Goal: Information Seeking & Learning: Understand process/instructions

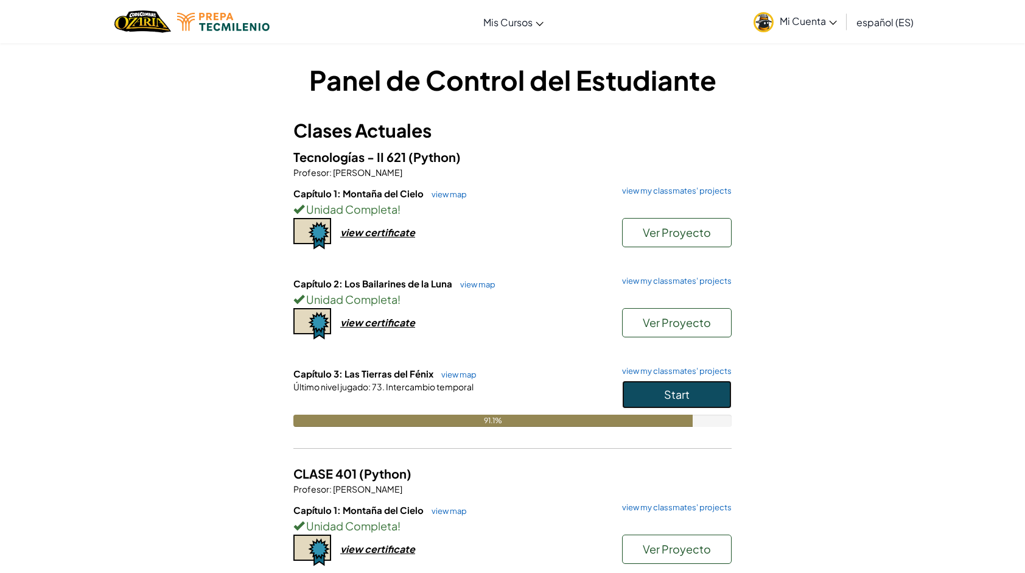
click at [708, 389] on button "Start" at bounding box center [677, 394] width 110 height 28
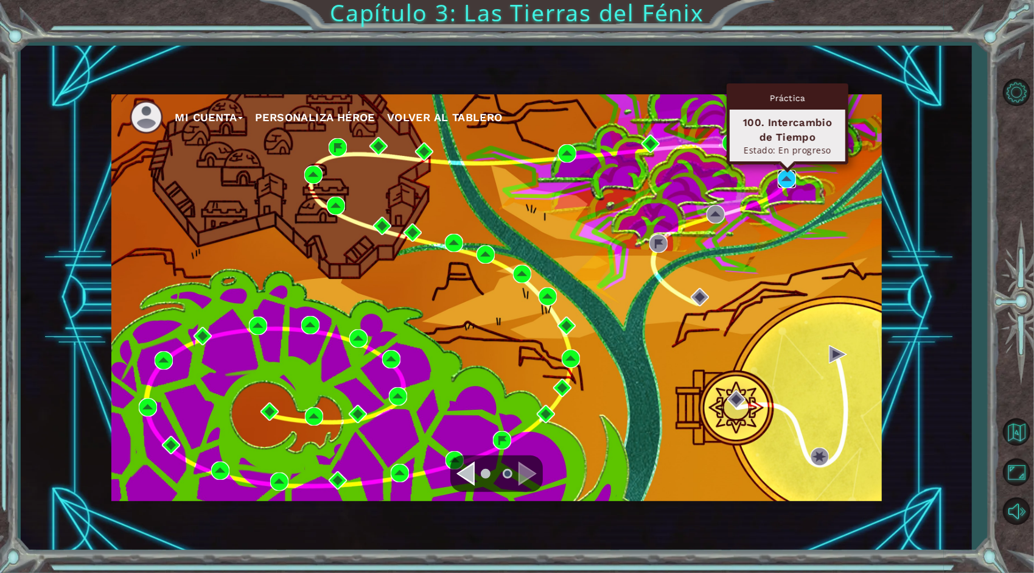
click at [786, 175] on img at bounding box center [787, 179] width 18 height 18
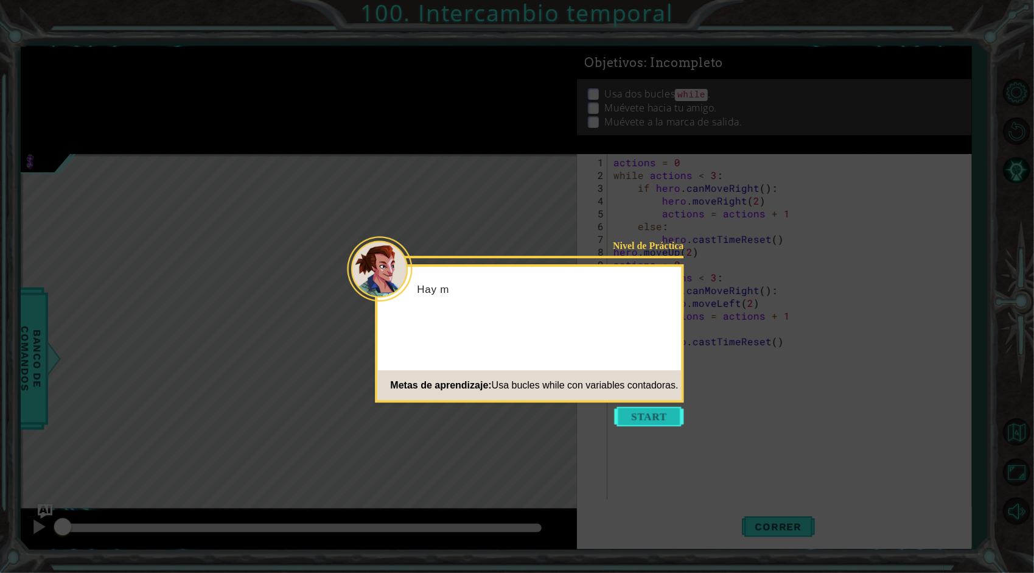
click at [624, 413] on button "Start" at bounding box center [649, 415] width 69 height 19
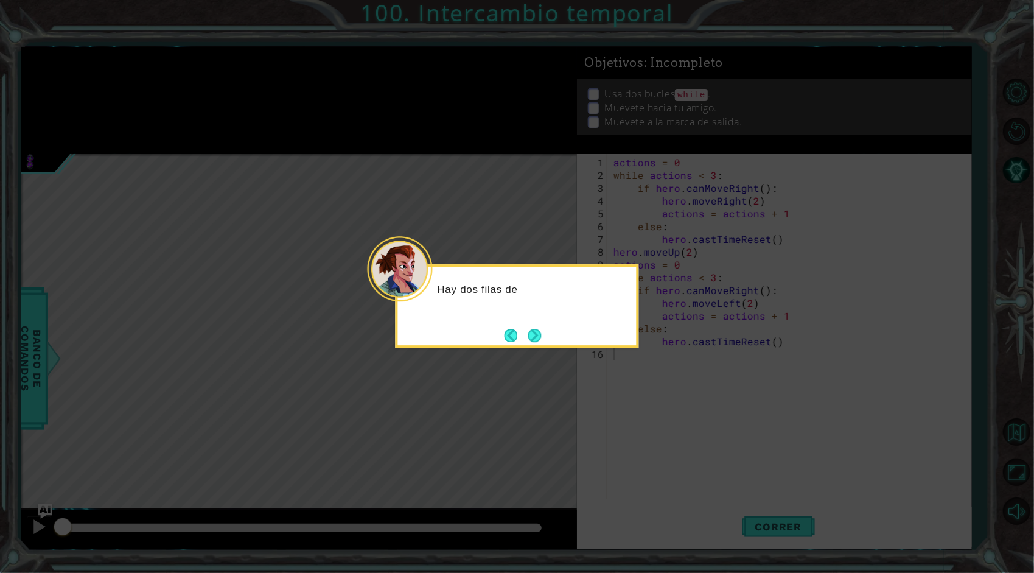
click at [518, 323] on div "Hay dos filas de" at bounding box center [517, 305] width 243 height 83
click at [546, 331] on div "Hay dos filas de zonas de tiem" at bounding box center [517, 305] width 243 height 83
click at [533, 331] on button "Next" at bounding box center [535, 335] width 20 height 20
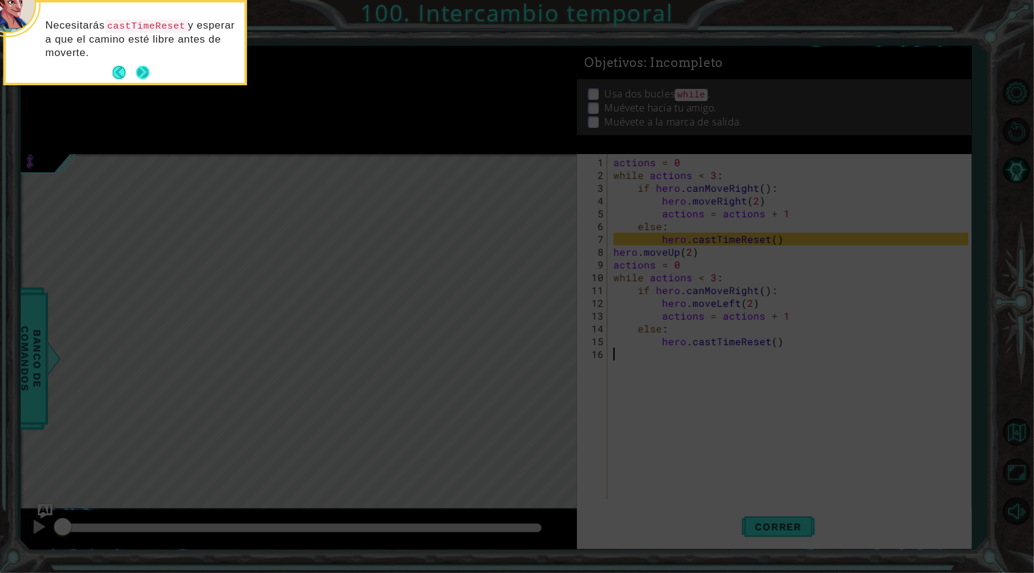
click at [147, 73] on button "Next" at bounding box center [143, 73] width 14 height 14
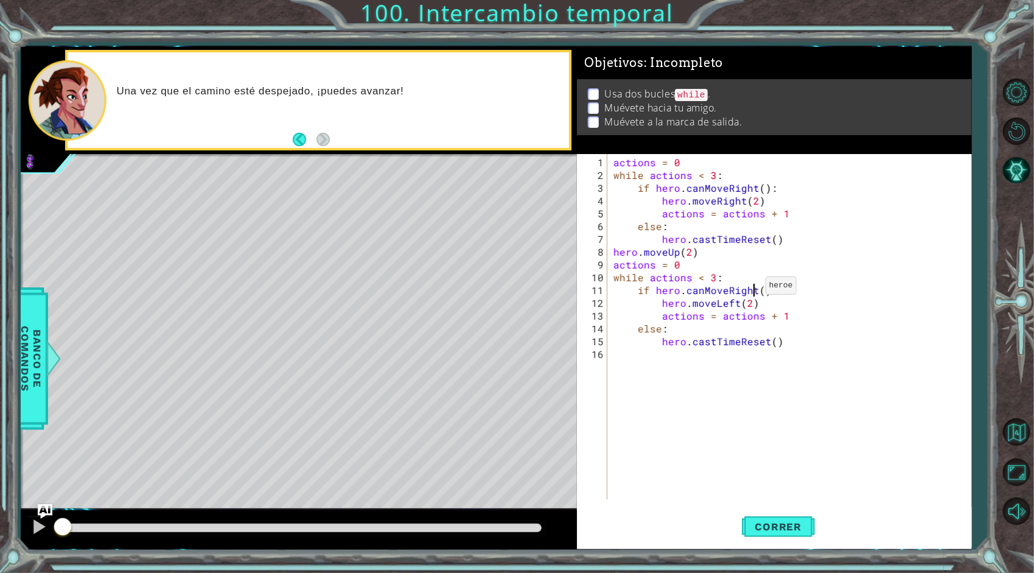
click at [751, 290] on div "actions = 0 while actions < 3 : if hero . canMoveRight ( ) : hero . moveRight (…" at bounding box center [792, 341] width 363 height 371
click at [786, 540] on button "Correr" at bounding box center [778, 527] width 73 height 40
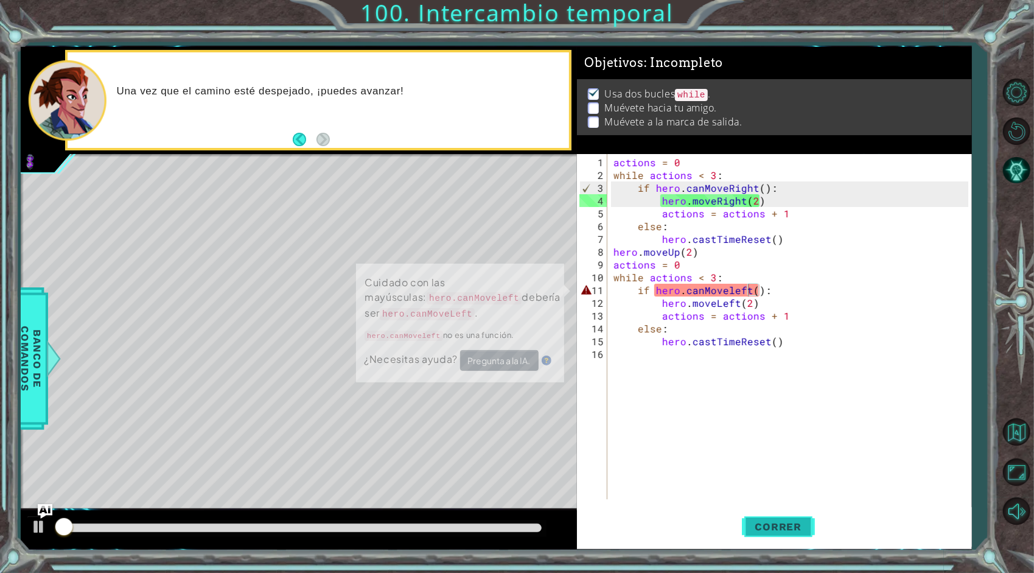
click at [781, 529] on span "Correr" at bounding box center [778, 526] width 71 height 12
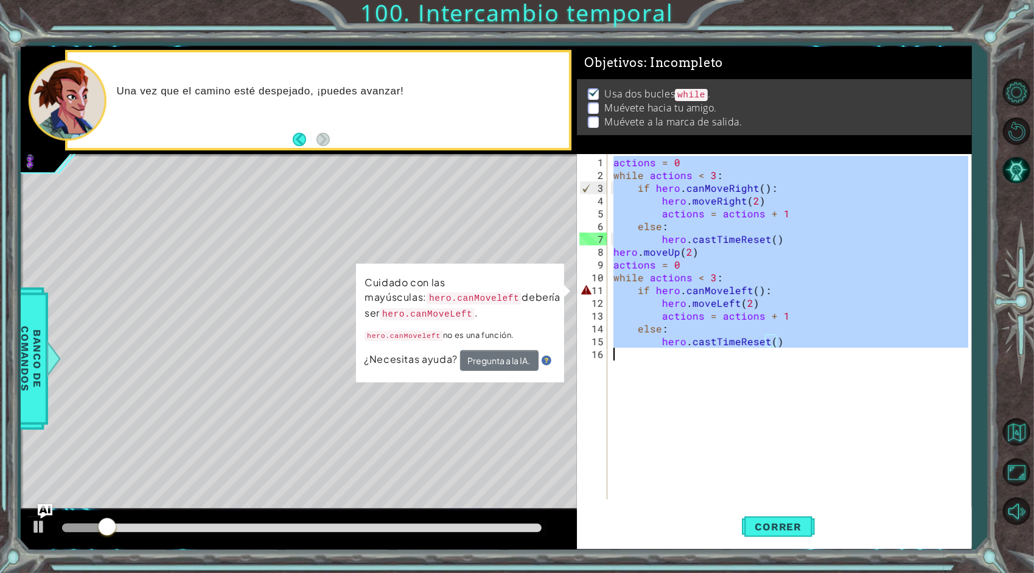
drag, startPoint x: 612, startPoint y: 157, endPoint x: 770, endPoint y: 358, distance: 255.6
click at [770, 358] on div "actions = 0 while actions < 3 : if hero . canMoveRight ( ) : hero . moveRight (…" at bounding box center [792, 341] width 363 height 371
type textarea "hero.castTimeReset()"
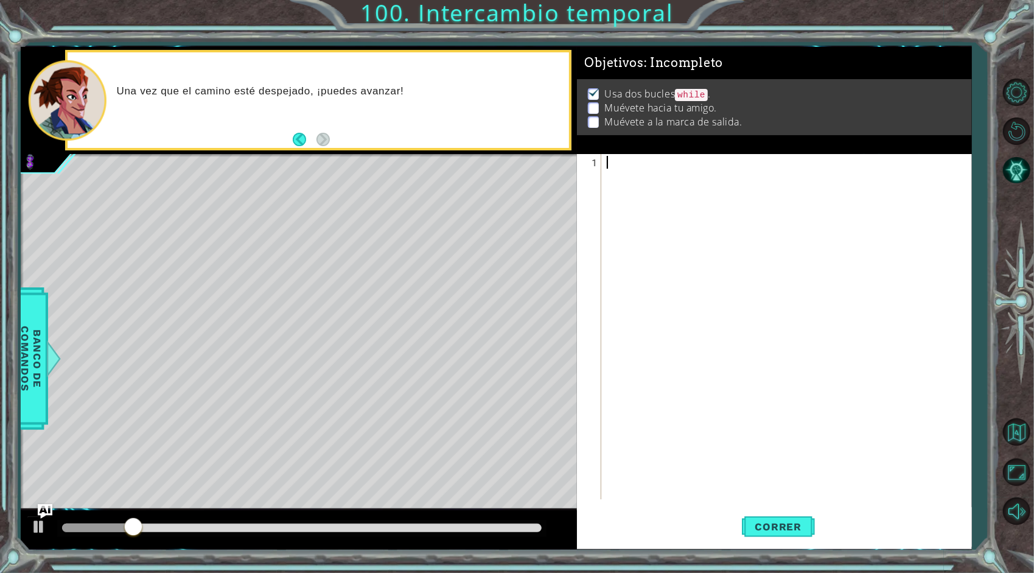
paste textarea "hero.moveRight(5"
type textarea "hero.moveRight(5"
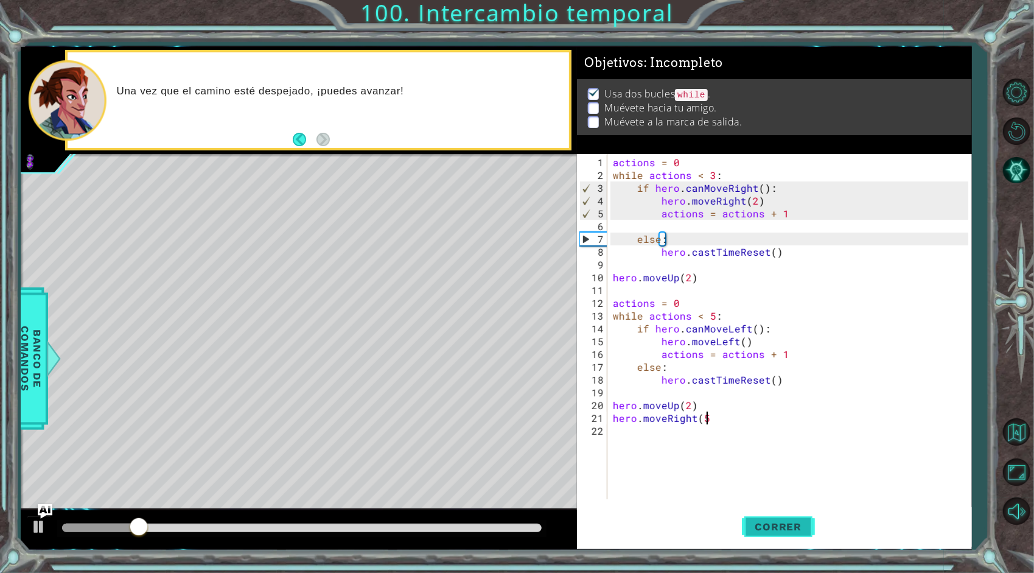
click at [758, 533] on button "Correr" at bounding box center [778, 527] width 73 height 40
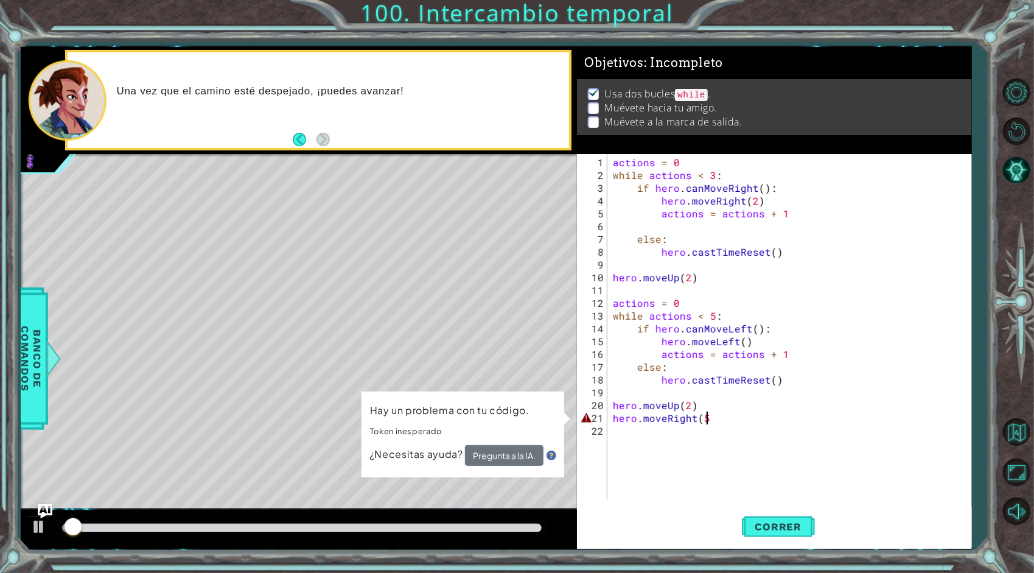
click at [731, 432] on div "actions = 0 while actions < 3 : if hero . canMoveRight ( ) : hero . moveRight (…" at bounding box center [792, 341] width 364 height 371
click at [714, 418] on div "actions = 0 while actions < 3 : if hero . canMoveRight ( ) : hero . moveRight (…" at bounding box center [792, 341] width 364 height 371
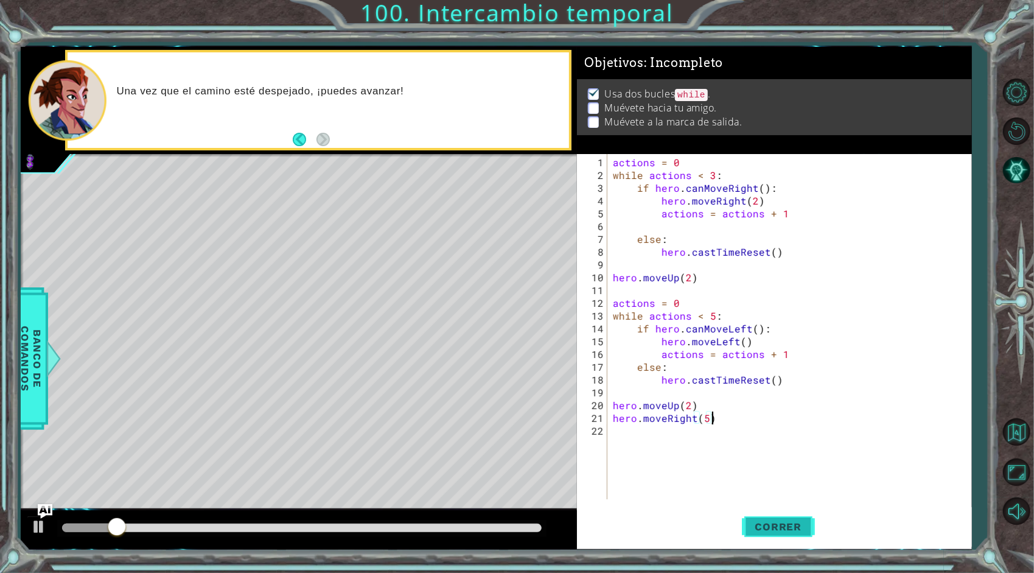
type textarea "hero.moveRight(5)"
click at [779, 534] on button "Correr" at bounding box center [778, 527] width 73 height 40
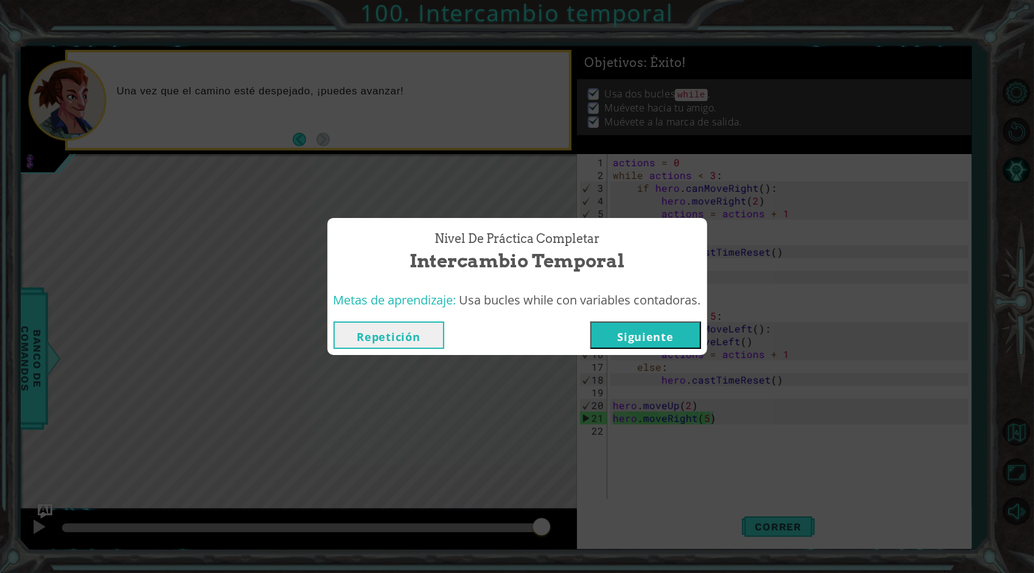
click at [680, 338] on button "Siguiente" at bounding box center [645, 334] width 111 height 27
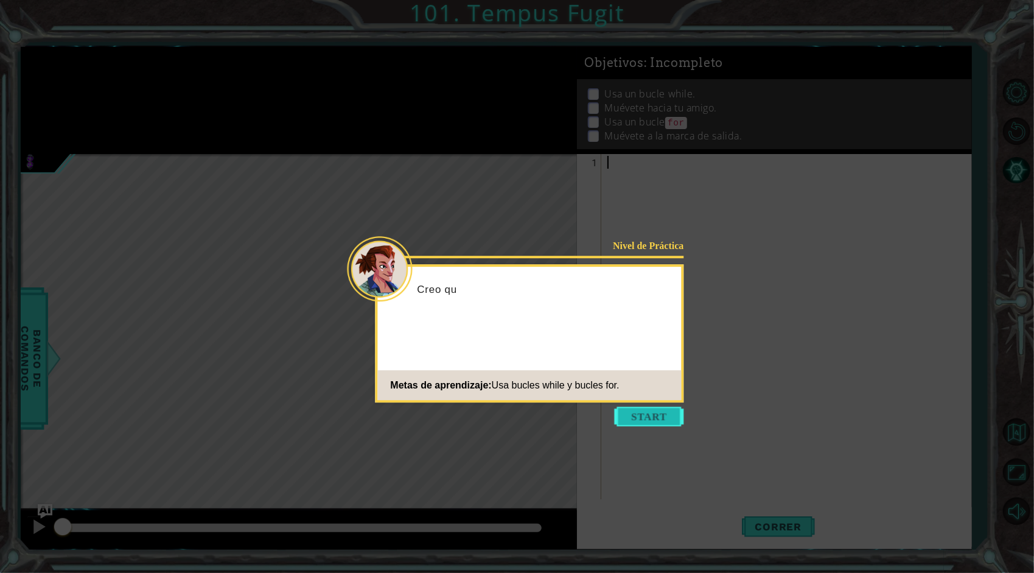
click at [641, 417] on button "Start" at bounding box center [649, 415] width 69 height 19
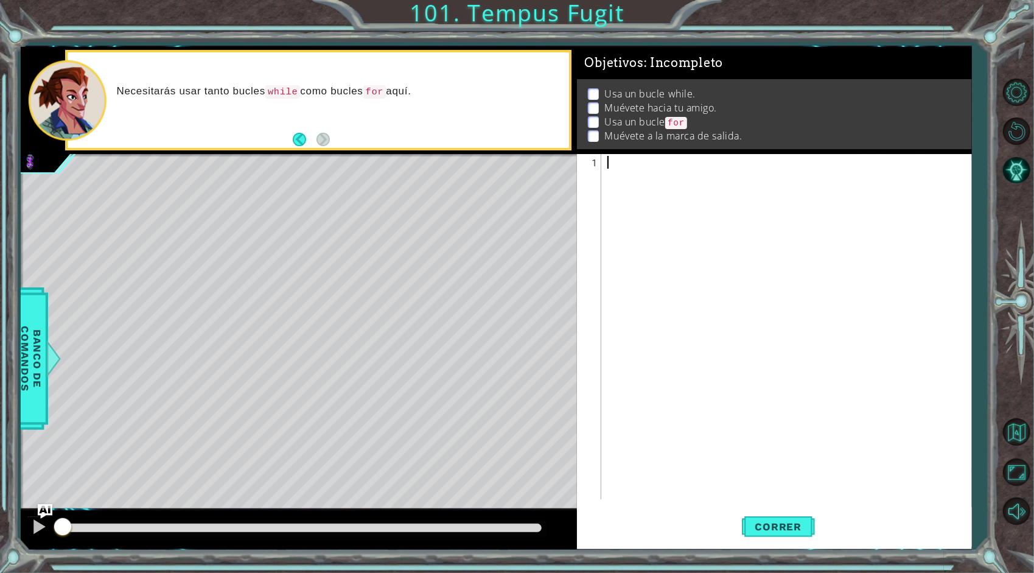
paste textarea "hero.moveDown(1)"
type textarea "hero.moveDown(1)"
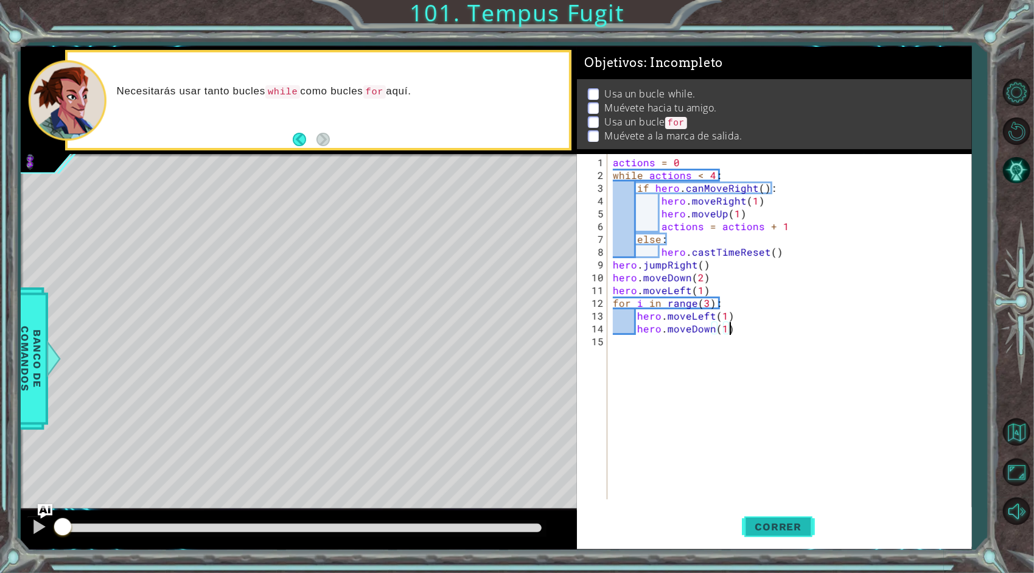
click at [767, 526] on span "Correr" at bounding box center [778, 526] width 71 height 12
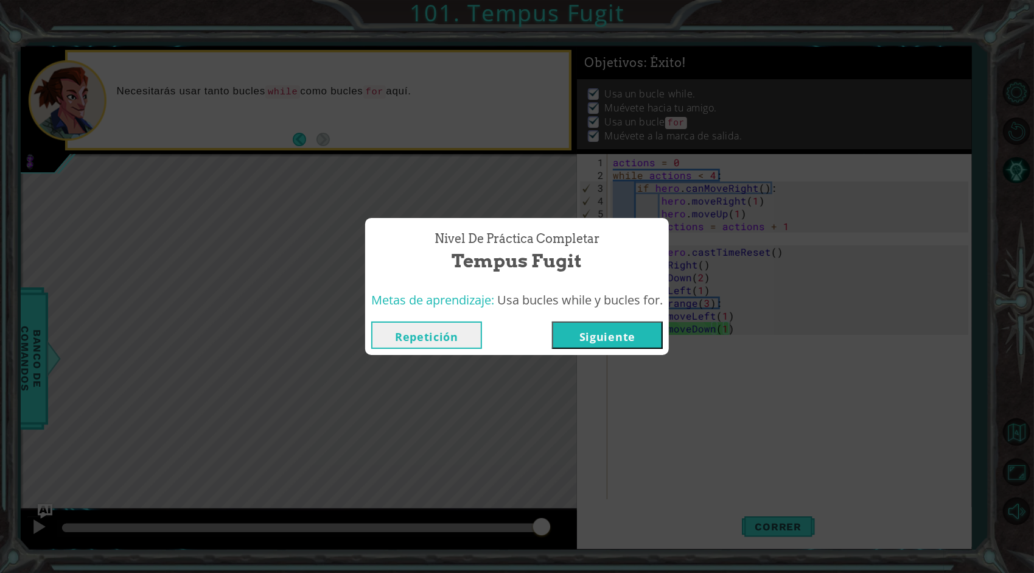
click at [633, 337] on button "Siguiente" at bounding box center [607, 334] width 111 height 27
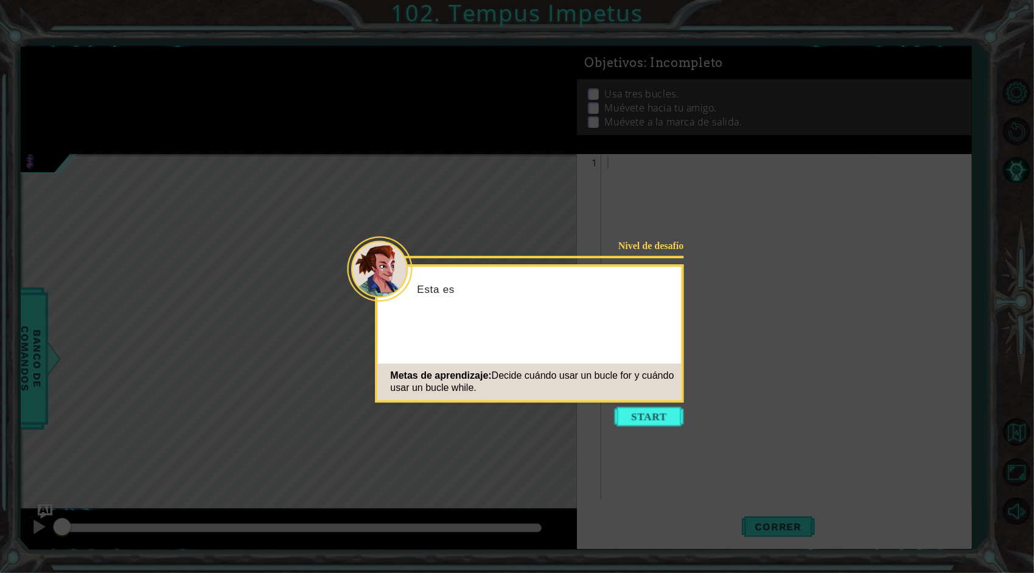
drag, startPoint x: 638, startPoint y: 410, endPoint x: 629, endPoint y: 397, distance: 15.4
click at [635, 411] on button "Start" at bounding box center [649, 415] width 69 height 19
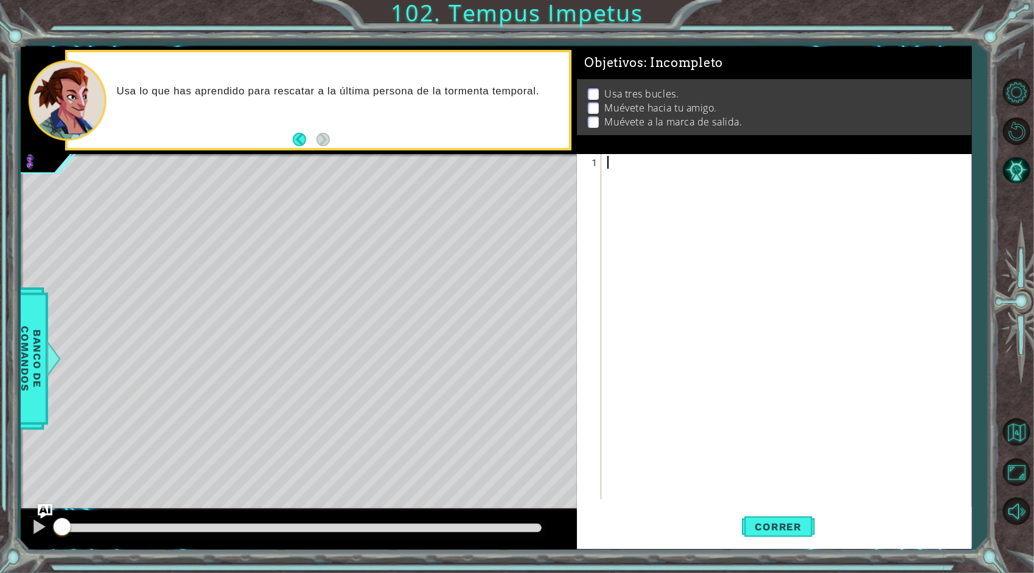
click at [353, 233] on div "Level Map" at bounding box center [302, 333] width 562 height 358
click at [1024, 426] on button "Volver al Mapa" at bounding box center [1016, 431] width 35 height 35
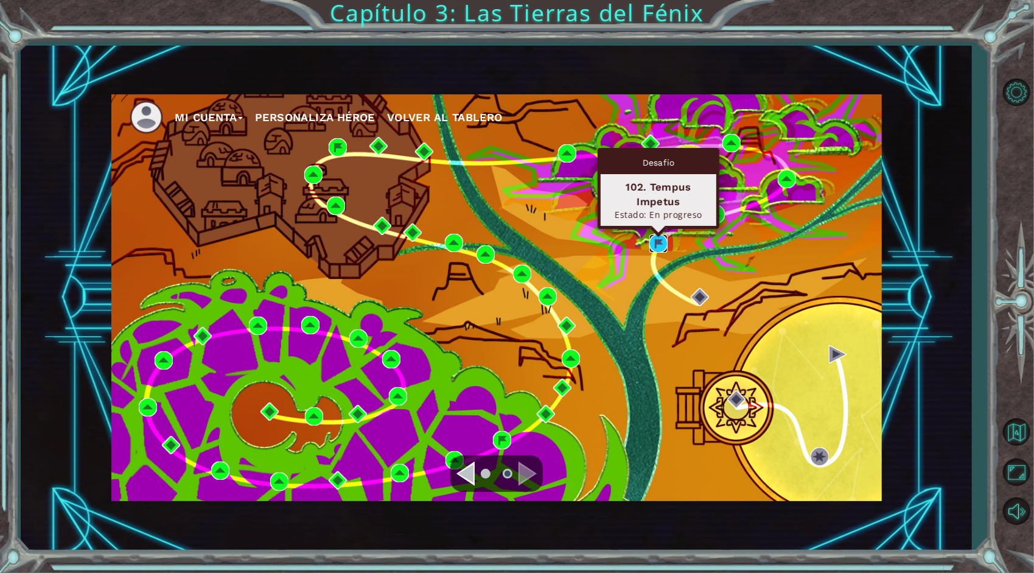
click at [662, 246] on img at bounding box center [658, 243] width 18 height 18
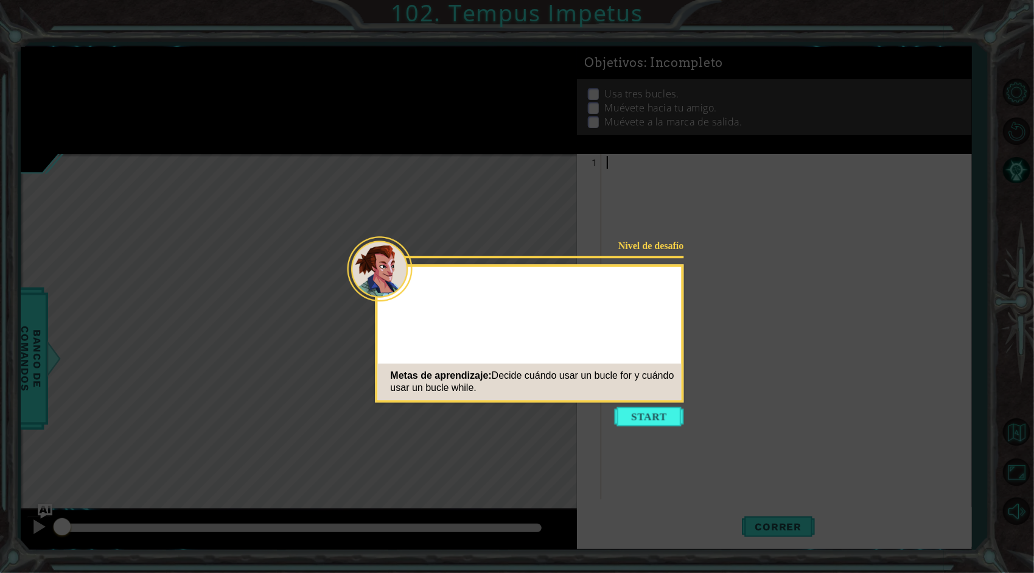
click at [645, 420] on button "Start" at bounding box center [649, 415] width 69 height 19
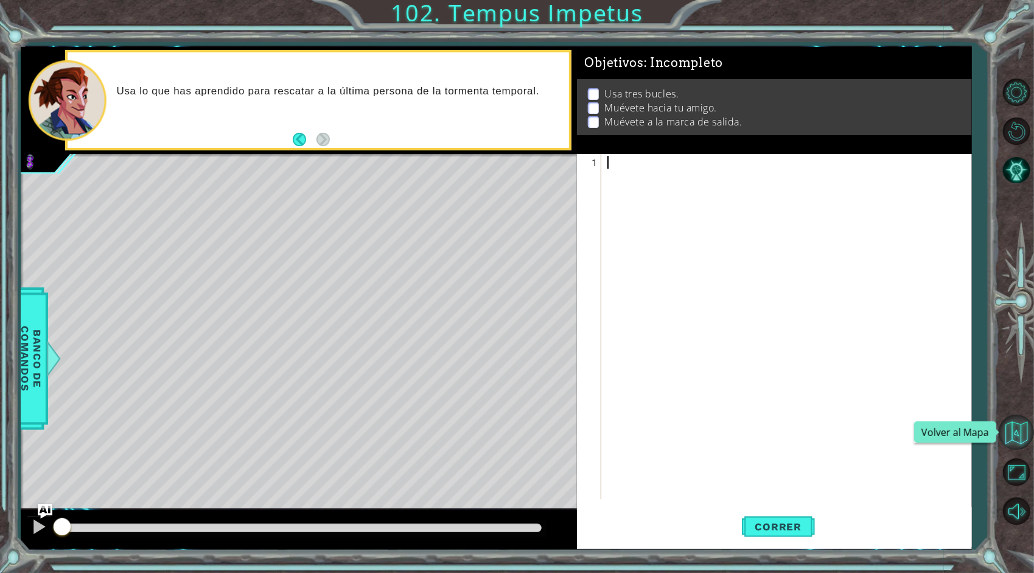
click at [1018, 428] on button "Volver al Mapa" at bounding box center [1016, 431] width 35 height 35
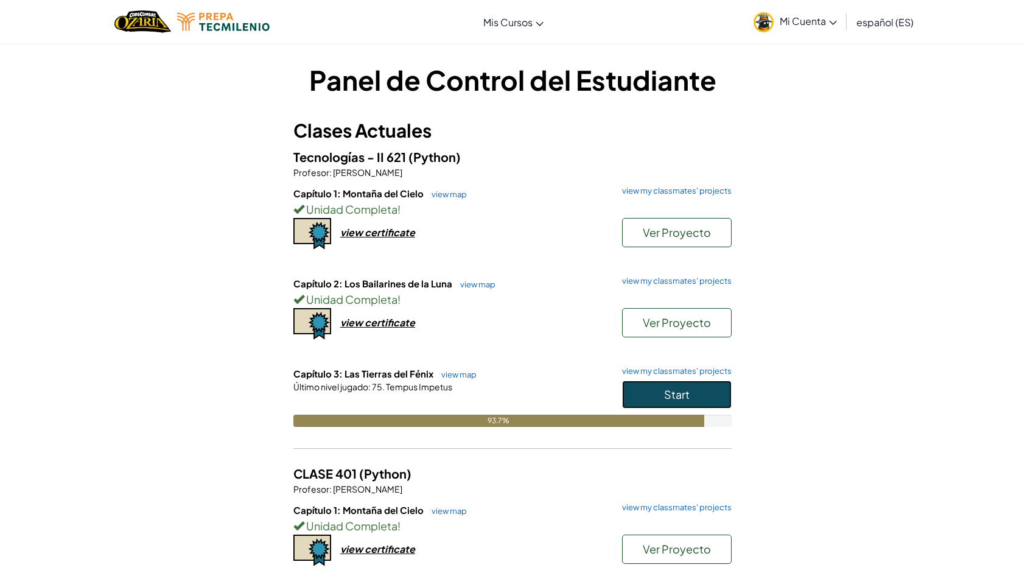
click at [685, 396] on span "Start" at bounding box center [677, 394] width 26 height 14
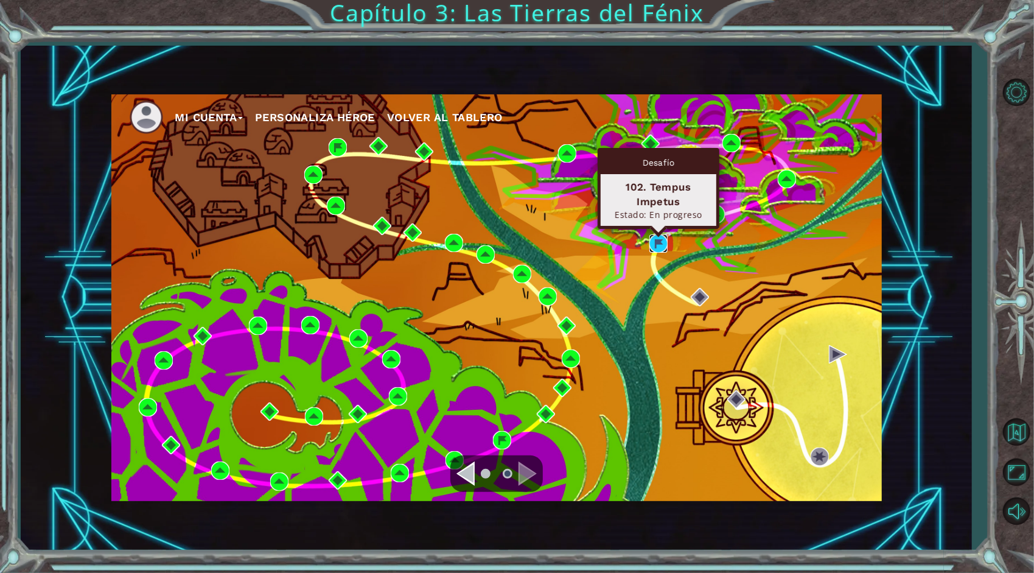
click at [655, 239] on img at bounding box center [658, 243] width 18 height 18
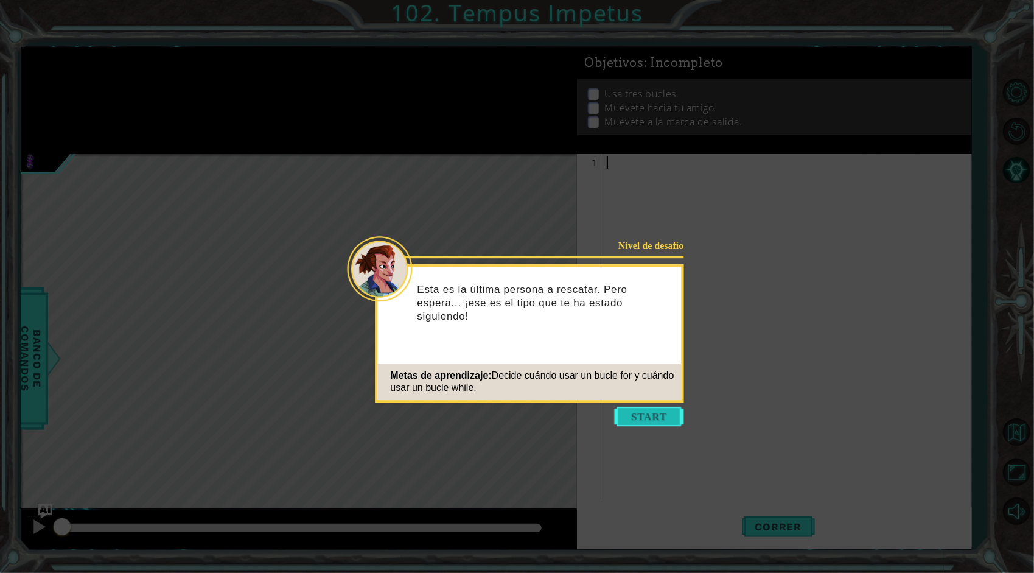
click at [657, 416] on button "Start" at bounding box center [649, 415] width 69 height 19
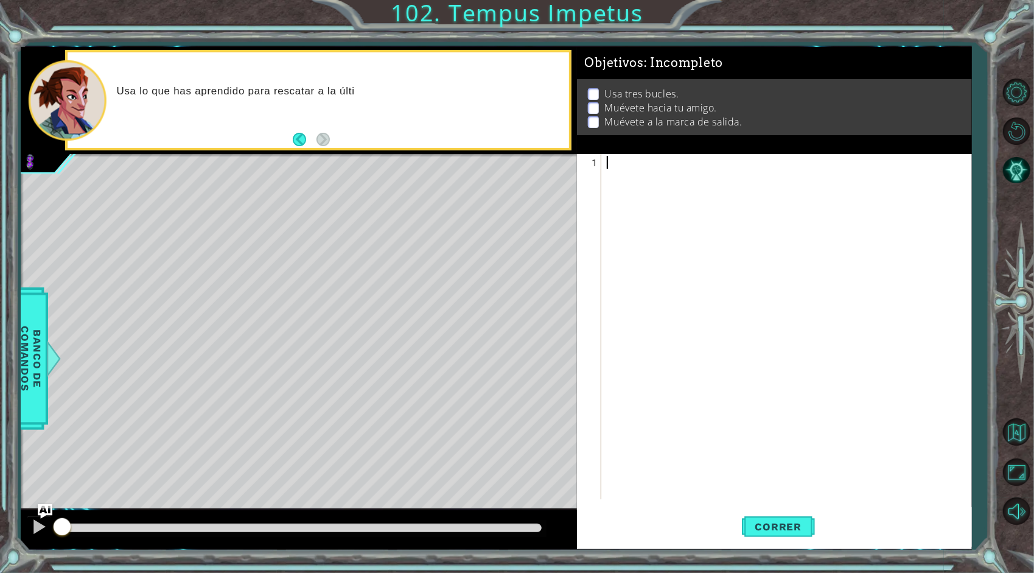
paste textarea "hero.moveRight(1)"
type textarea "hero.moveRight(1)"
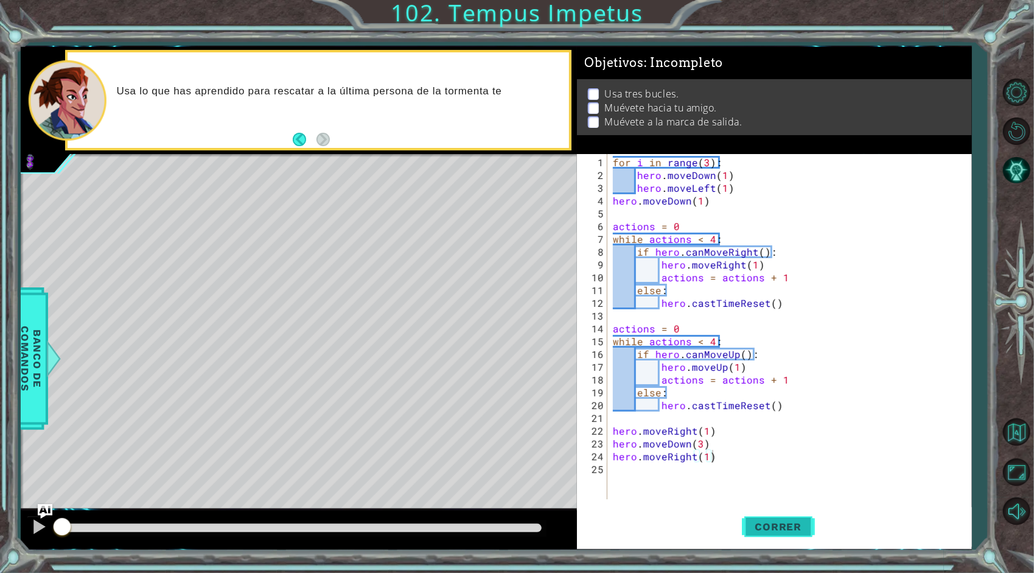
click at [750, 533] on button "Correr" at bounding box center [778, 527] width 73 height 40
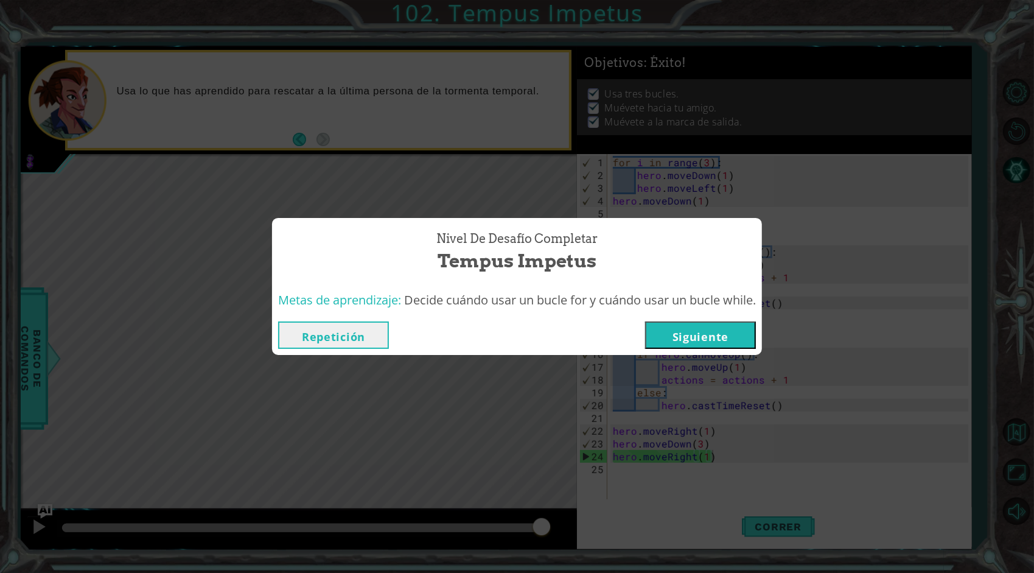
click at [739, 331] on button "Siguiente" at bounding box center [700, 334] width 111 height 27
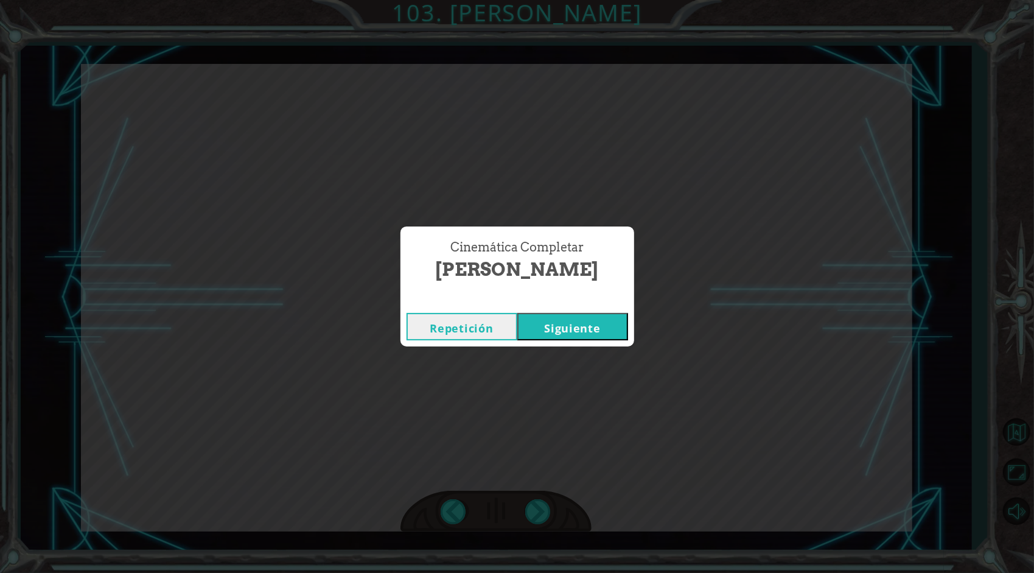
click at [563, 323] on button "Siguiente" at bounding box center [572, 326] width 111 height 27
click at [561, 329] on button "Siguiente" at bounding box center [572, 326] width 111 height 27
click at [558, 318] on button "Siguiente" at bounding box center [572, 326] width 111 height 27
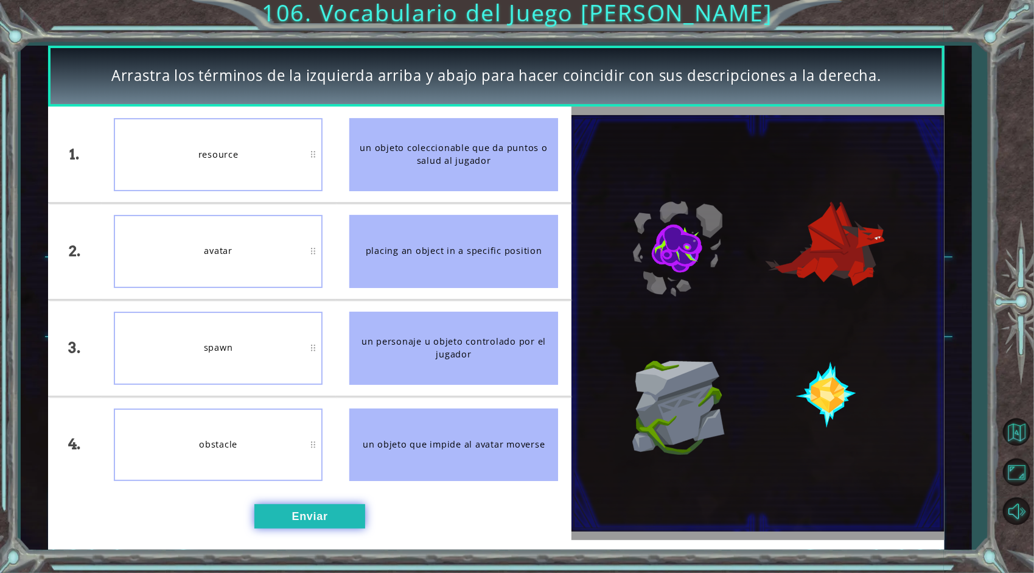
click at [302, 511] on button "Enviar" at bounding box center [309, 516] width 111 height 24
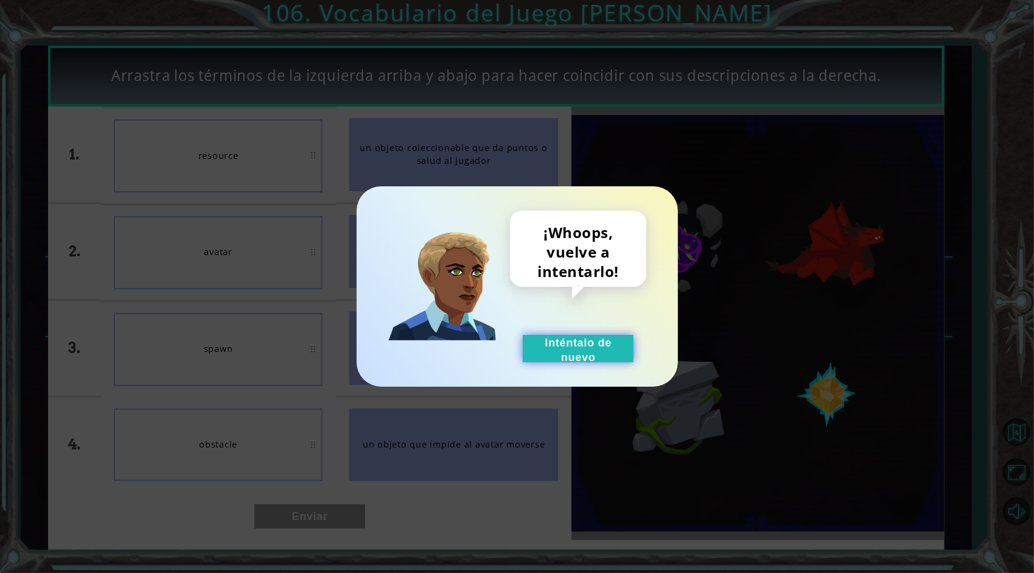
click at [573, 352] on button "Inténtalo de nuevo" at bounding box center [578, 348] width 111 height 27
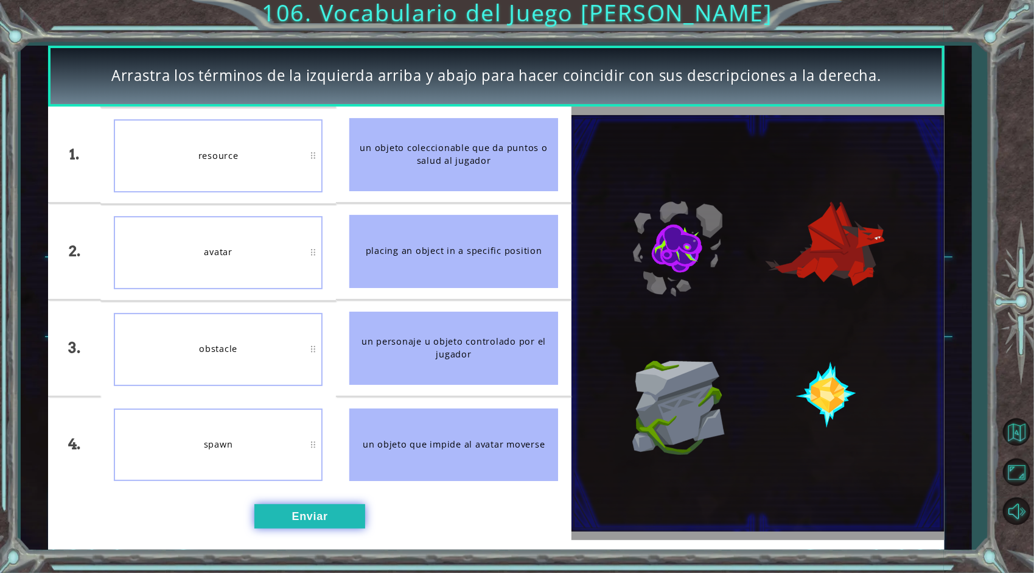
click at [299, 528] on div "1. 2. 3. 4. resource avatar obstacle spawn un objeto coleccionable que da punto…" at bounding box center [309, 322] width 523 height 433
click at [308, 512] on button "Enviar" at bounding box center [309, 516] width 111 height 24
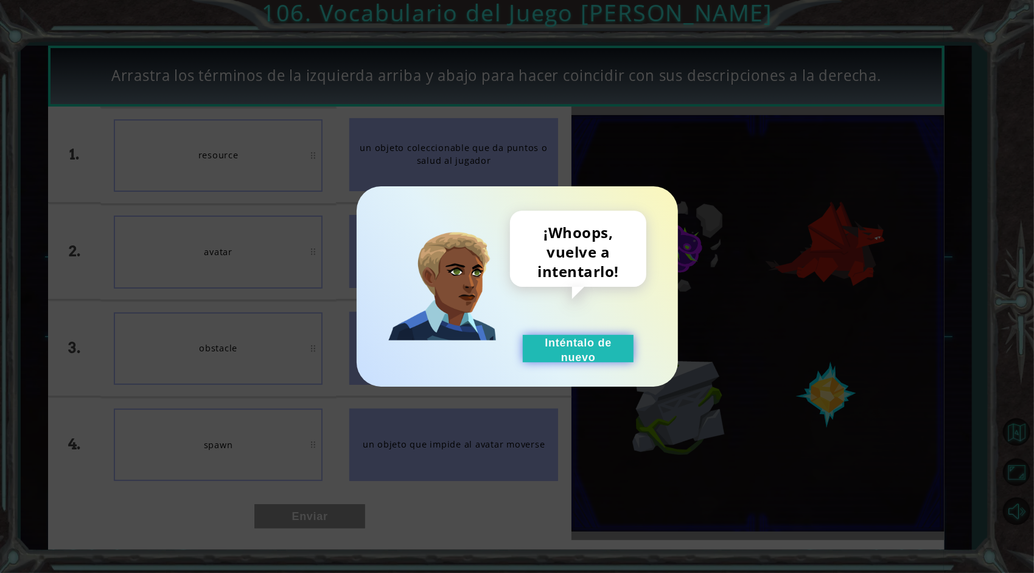
click at [560, 352] on button "Inténtalo de nuevo" at bounding box center [578, 348] width 111 height 27
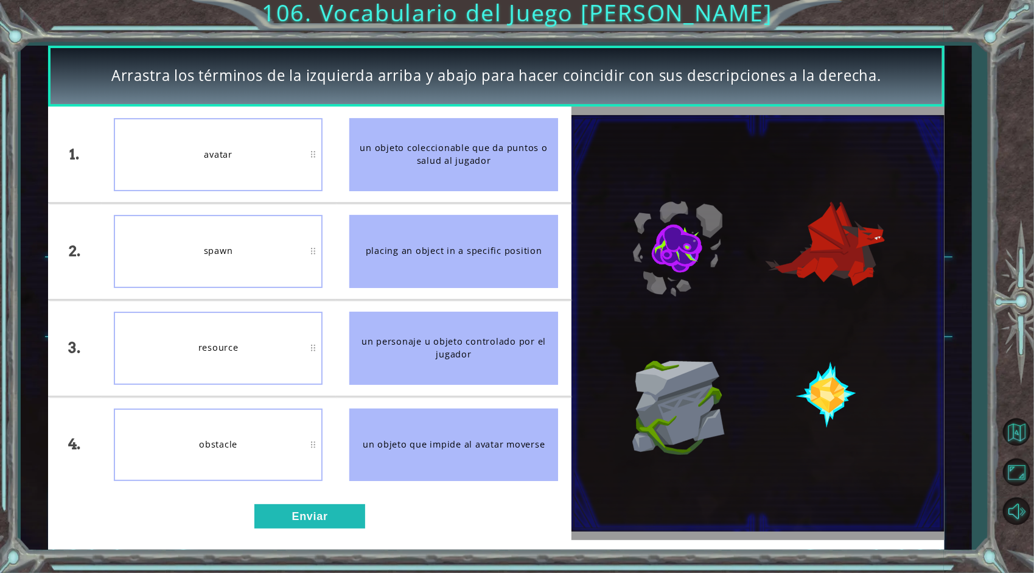
click at [267, 354] on div "resource" at bounding box center [218, 348] width 209 height 73
click at [284, 512] on button "Enviar" at bounding box center [309, 516] width 111 height 24
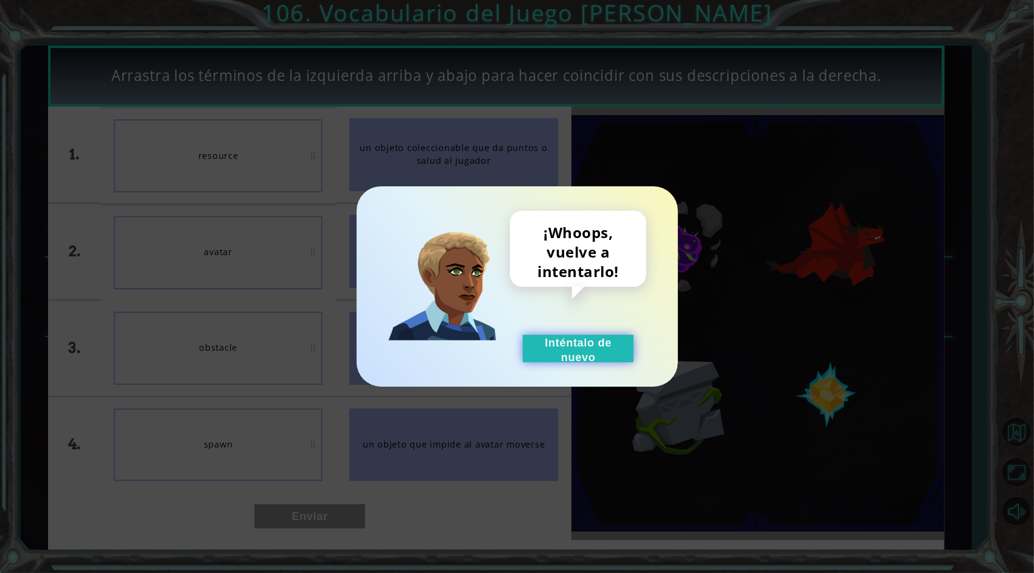
click at [544, 350] on button "Inténtalo de nuevo" at bounding box center [578, 348] width 111 height 27
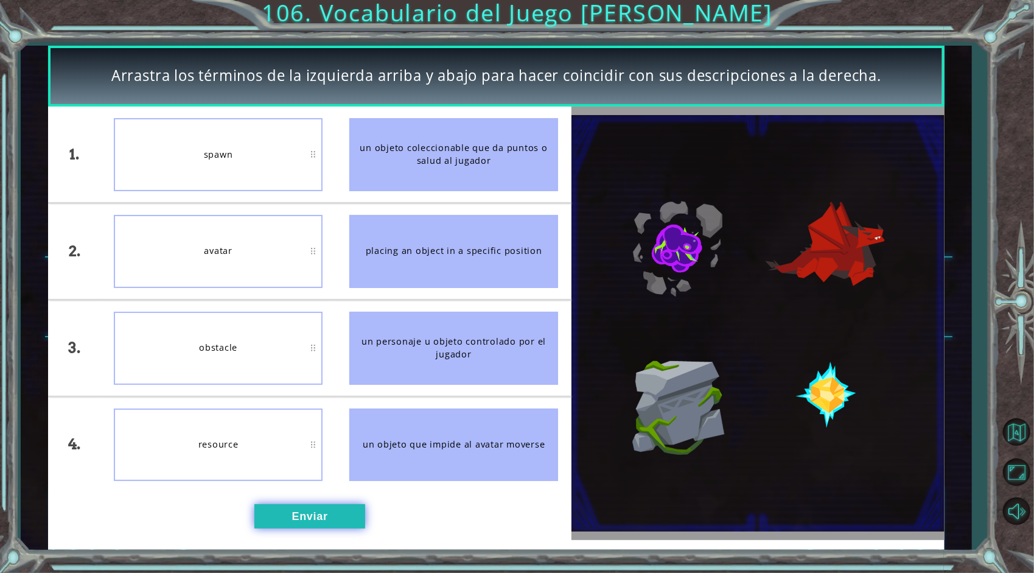
click at [280, 512] on button "Enviar" at bounding box center [309, 516] width 111 height 24
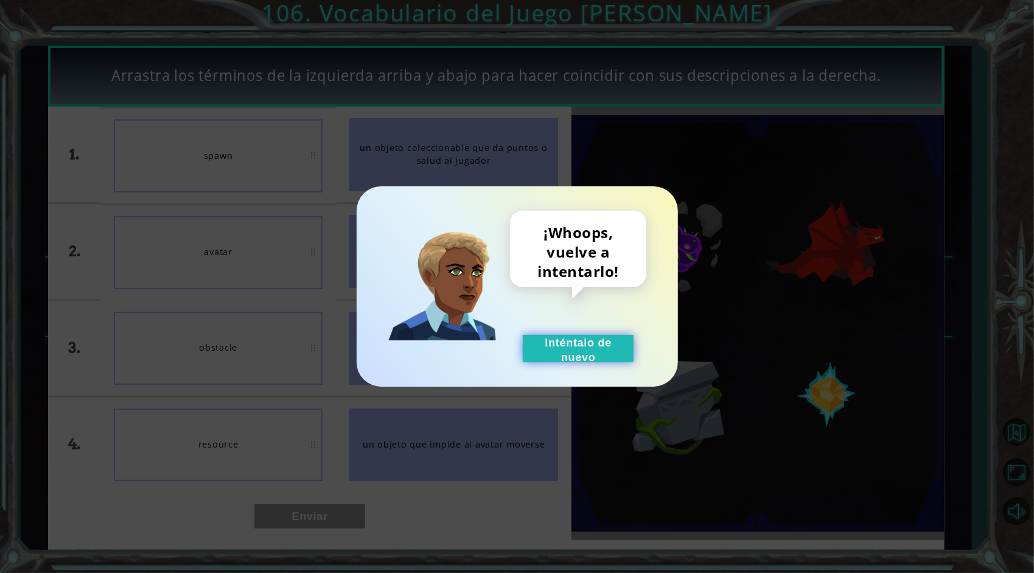
click at [577, 335] on button "Inténtalo de nuevo" at bounding box center [578, 348] width 111 height 27
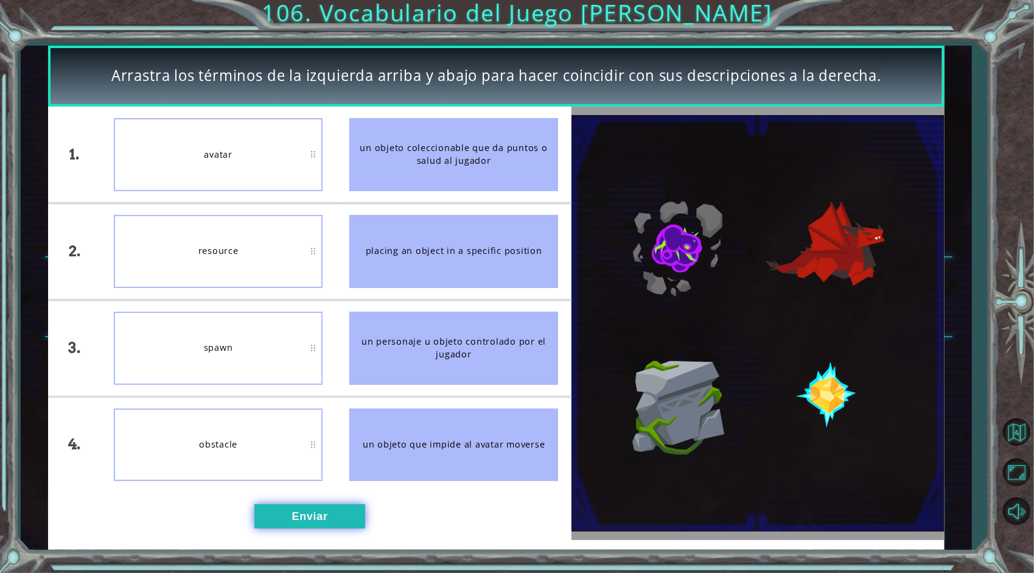
click at [295, 506] on button "Enviar" at bounding box center [309, 516] width 111 height 24
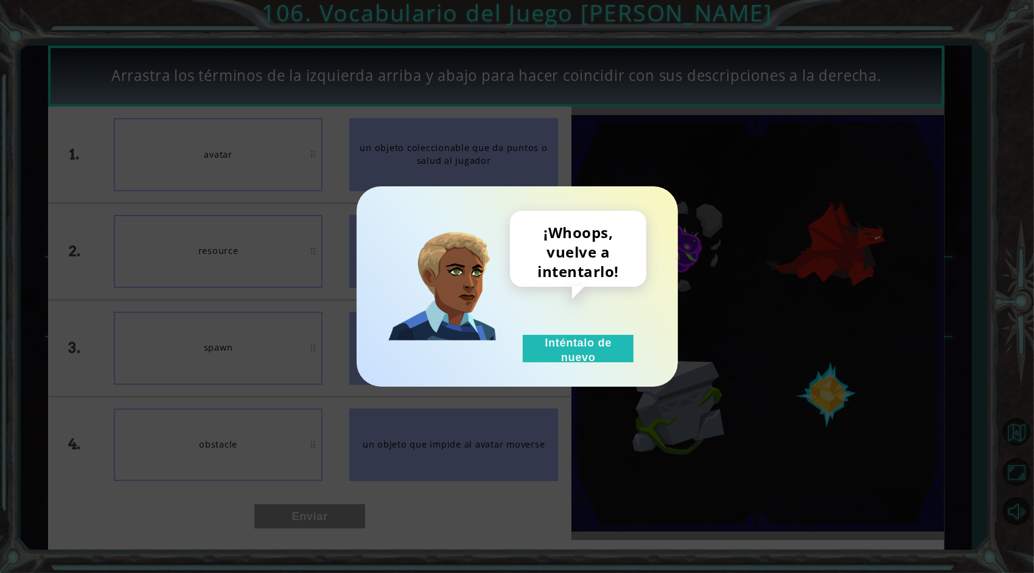
drag, startPoint x: 567, startPoint y: 346, endPoint x: 502, endPoint y: 349, distance: 65.2
click at [550, 345] on button "Inténtalo de nuevo" at bounding box center [578, 348] width 111 height 27
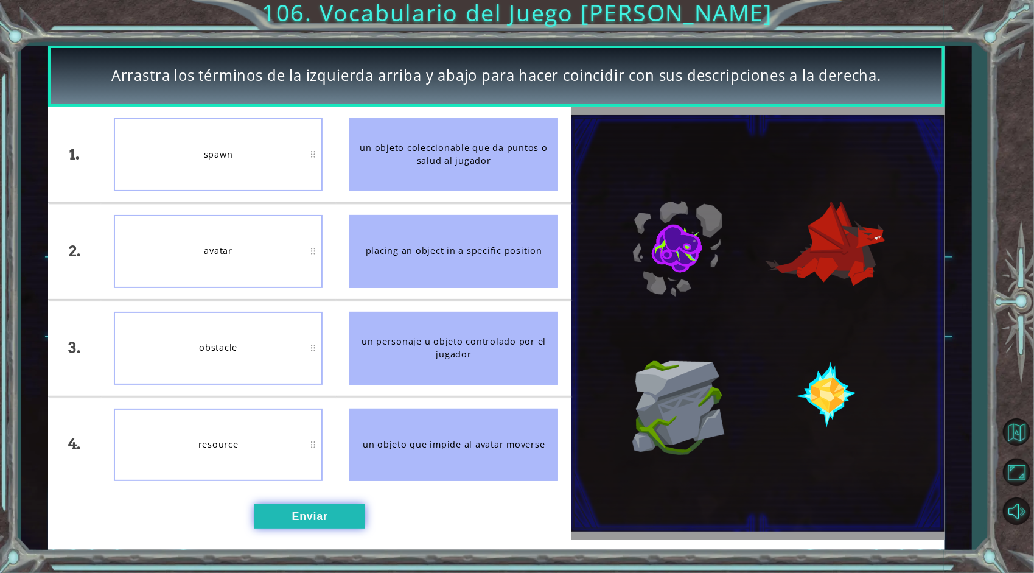
click at [306, 507] on button "Enviar" at bounding box center [309, 516] width 111 height 24
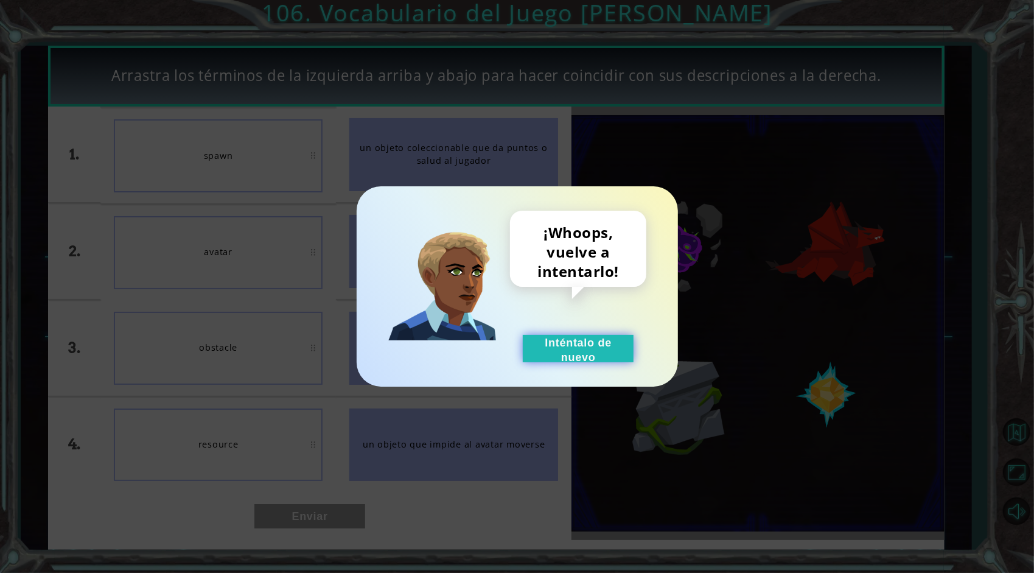
click at [560, 341] on button "Inténtalo de nuevo" at bounding box center [578, 348] width 111 height 27
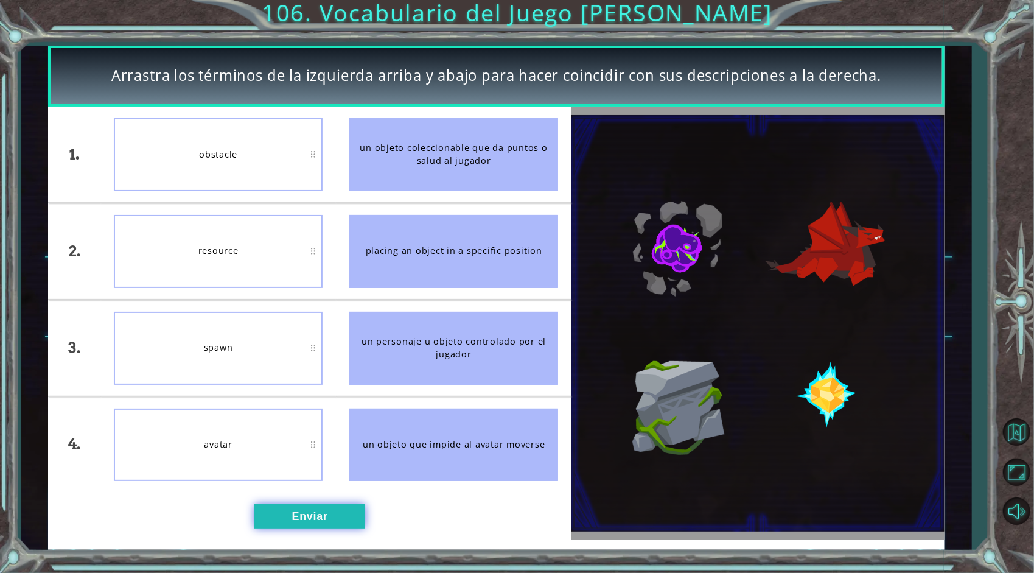
click at [308, 510] on button "Enviar" at bounding box center [309, 516] width 111 height 24
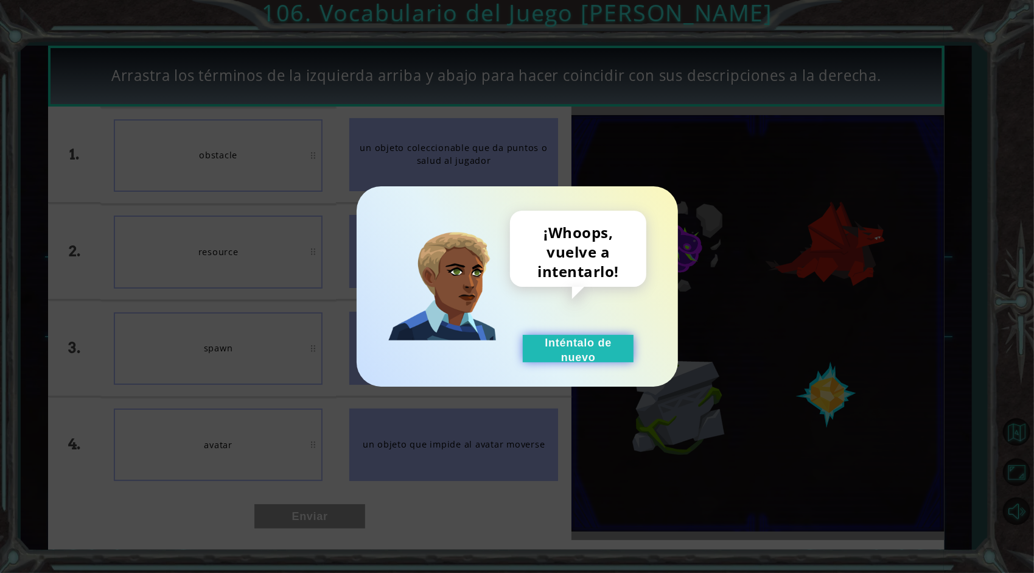
click at [571, 361] on button "Inténtalo de nuevo" at bounding box center [578, 348] width 111 height 27
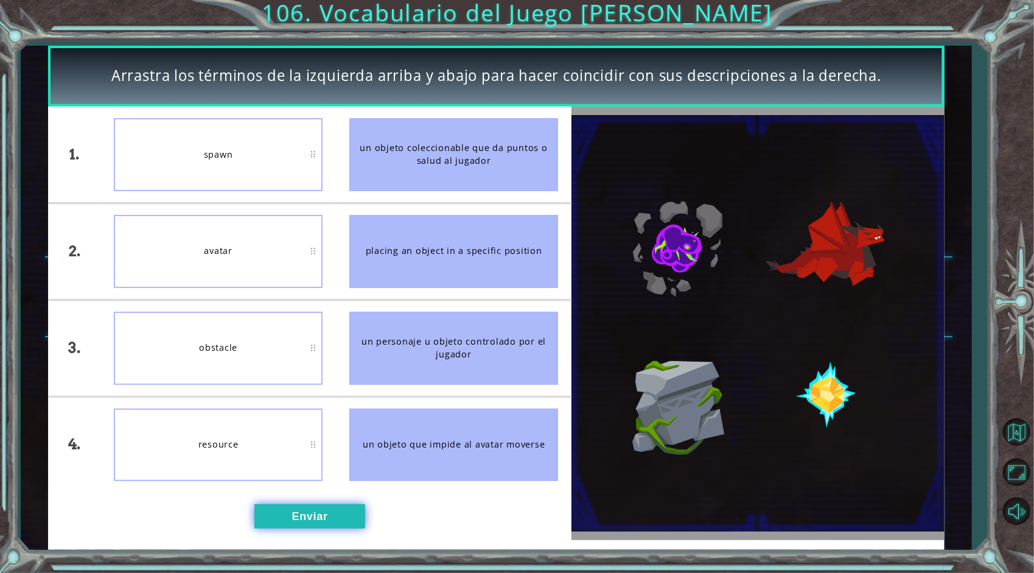
drag, startPoint x: 297, startPoint y: 539, endPoint x: 297, endPoint y: 508, distance: 31.0
click at [297, 526] on div "1. 2. 3. 4. spawn avatar obstacle resource un objeto coleccionable que da punto…" at bounding box center [309, 322] width 523 height 433
click at [297, 508] on button "Enviar" at bounding box center [309, 516] width 111 height 24
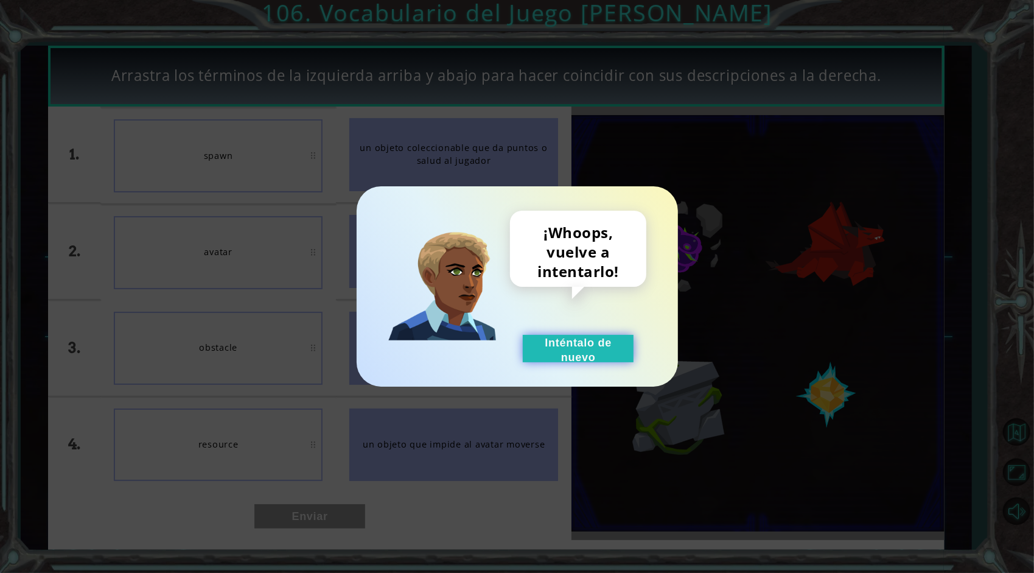
click at [601, 344] on button "Inténtalo de nuevo" at bounding box center [578, 348] width 111 height 27
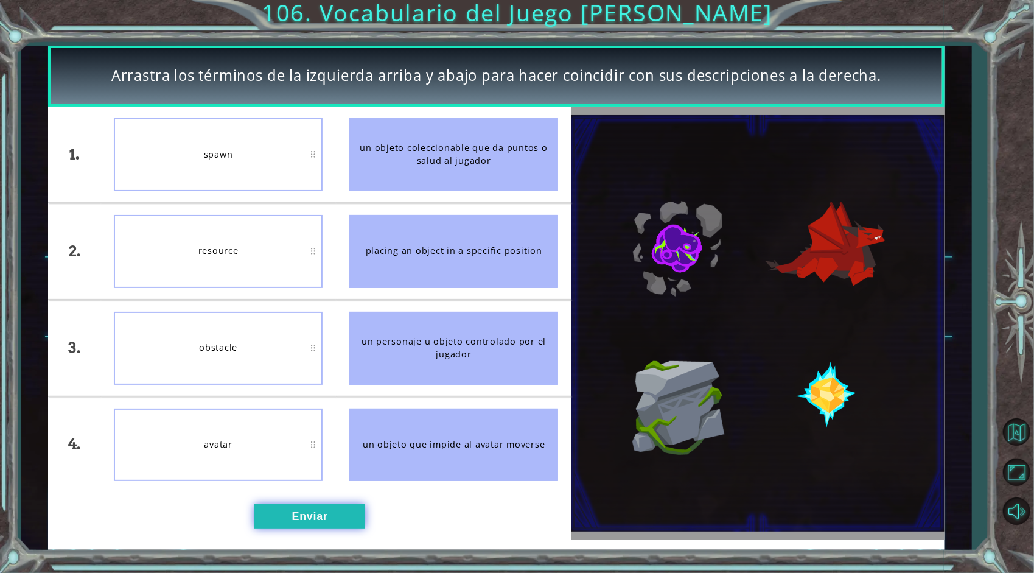
click at [262, 525] on button "Enviar" at bounding box center [309, 516] width 111 height 24
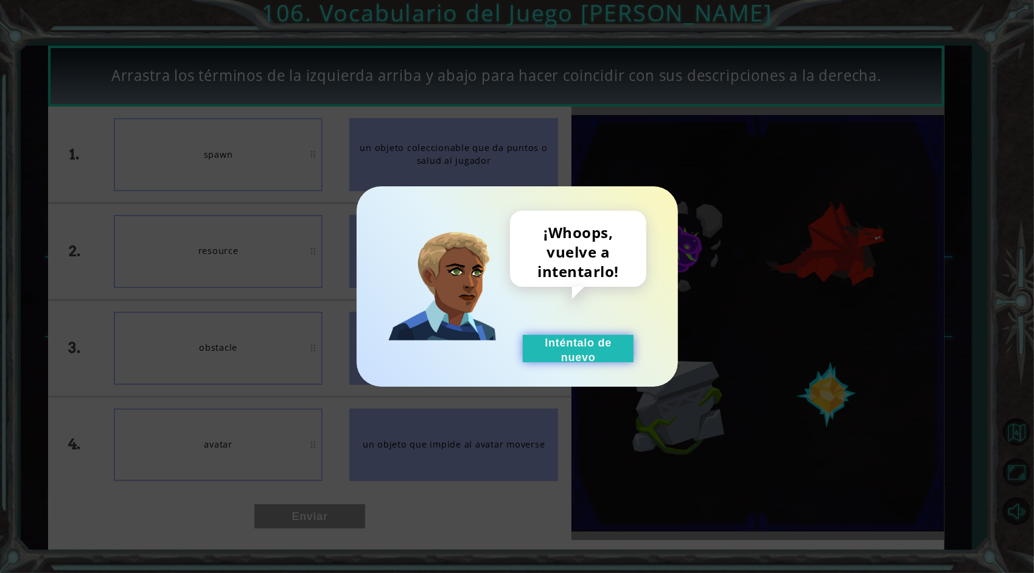
drag, startPoint x: 559, startPoint y: 333, endPoint x: 561, endPoint y: 346, distance: 12.4
click at [559, 337] on div "¡Whoops, vuelve a intentarlo! Inténtalo de nuevo" at bounding box center [578, 287] width 136 height 152
click at [561, 346] on button "Inténtalo de nuevo" at bounding box center [578, 348] width 111 height 27
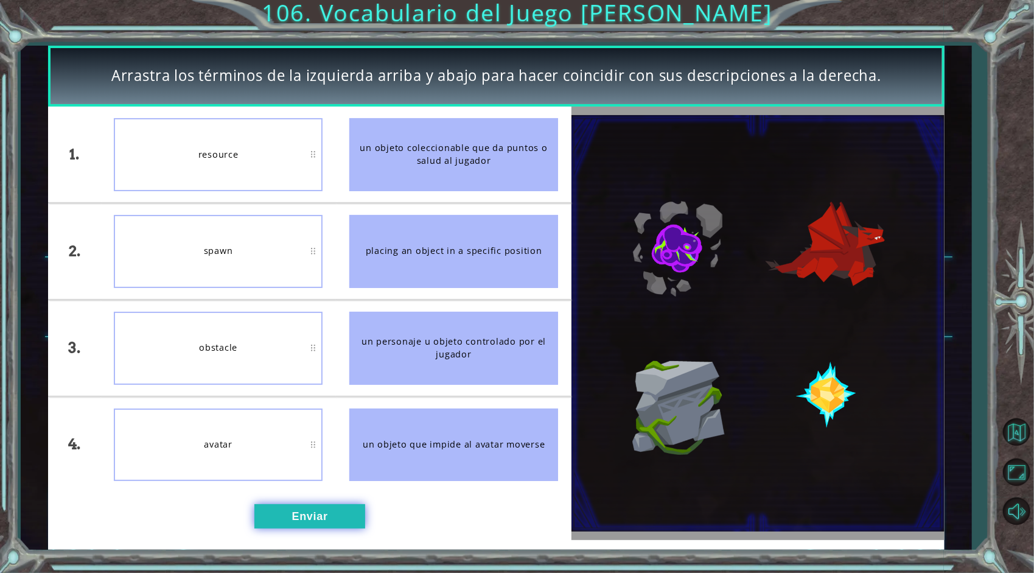
click at [331, 505] on button "Enviar" at bounding box center [309, 516] width 111 height 24
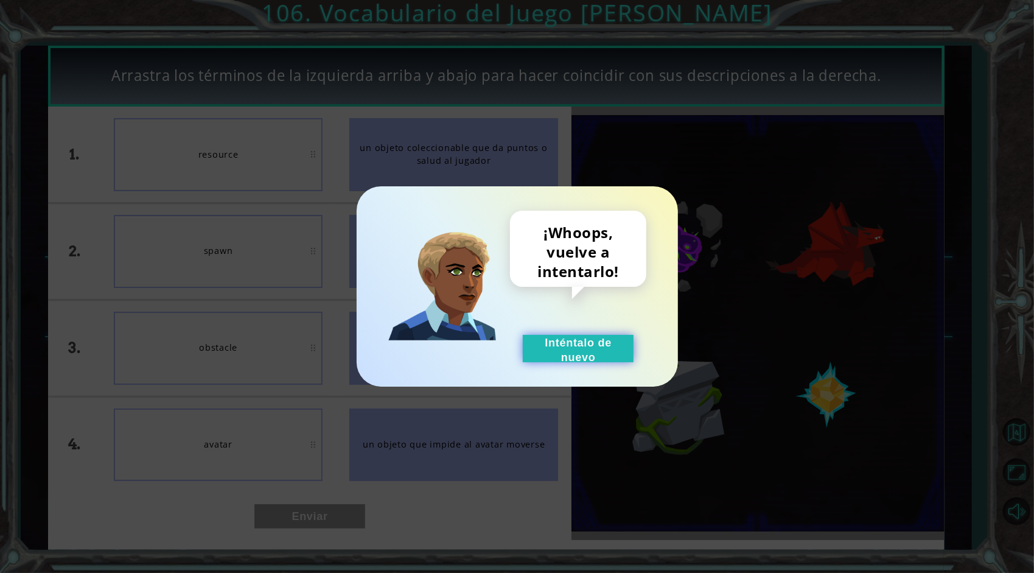
click at [612, 358] on button "Inténtalo de nuevo" at bounding box center [578, 348] width 111 height 27
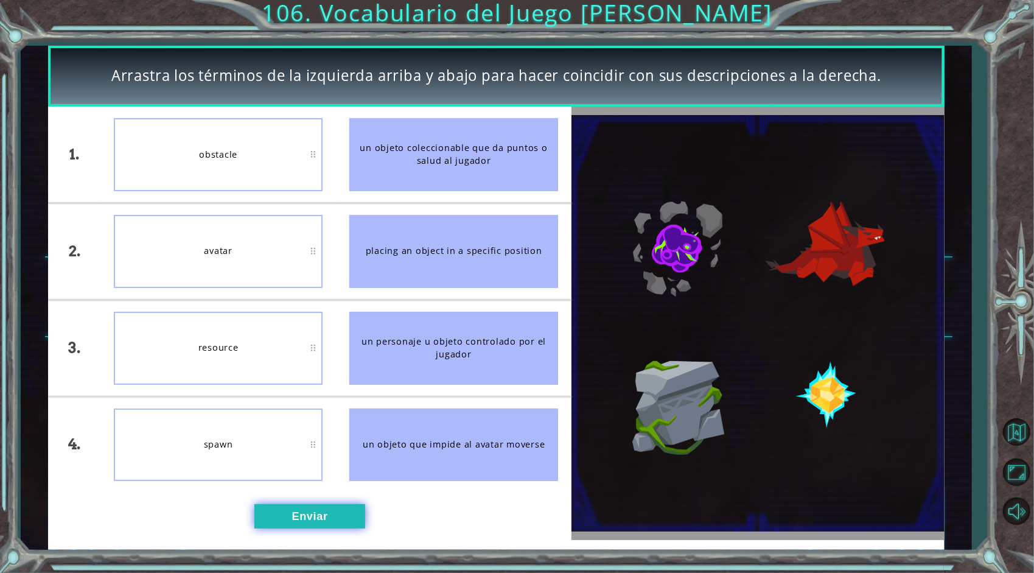
click at [282, 515] on button "Enviar" at bounding box center [309, 516] width 111 height 24
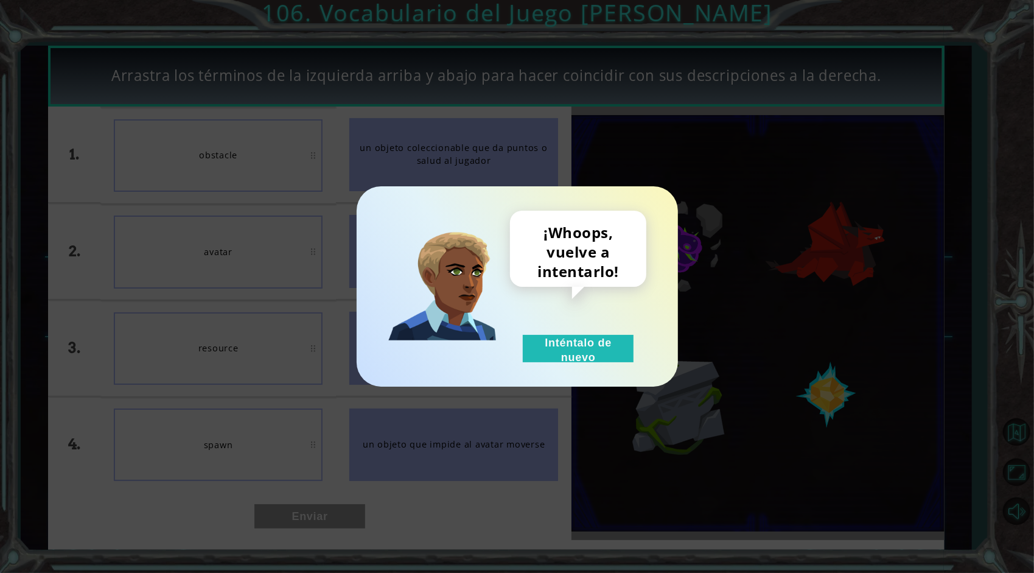
click at [593, 372] on div "¡Whoops, vuelve a intentarlo! Inténtalo de nuevo" at bounding box center [517, 286] width 321 height 200
click at [591, 358] on button "Inténtalo de nuevo" at bounding box center [578, 348] width 111 height 27
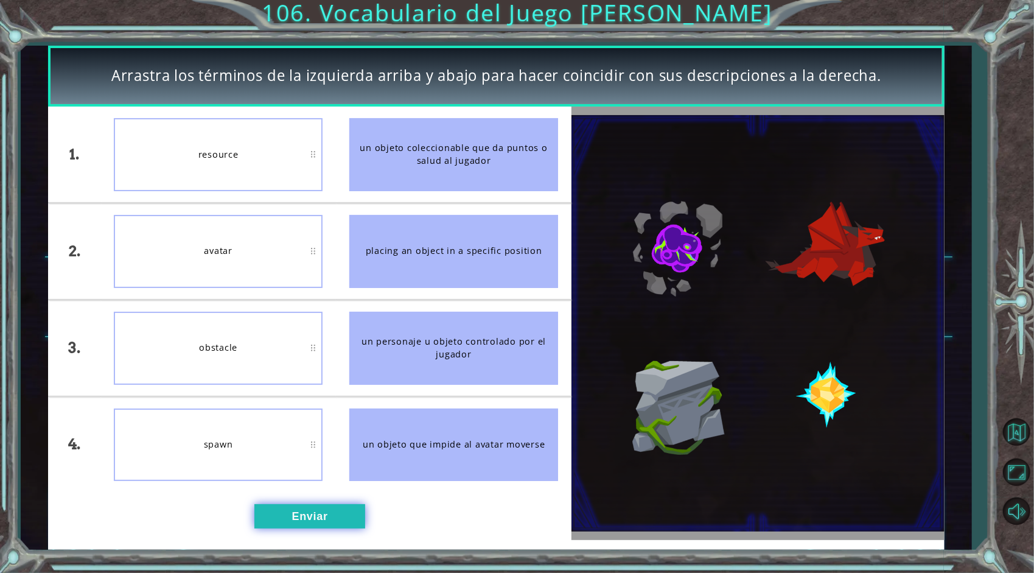
click at [284, 510] on button "Enviar" at bounding box center [309, 516] width 111 height 24
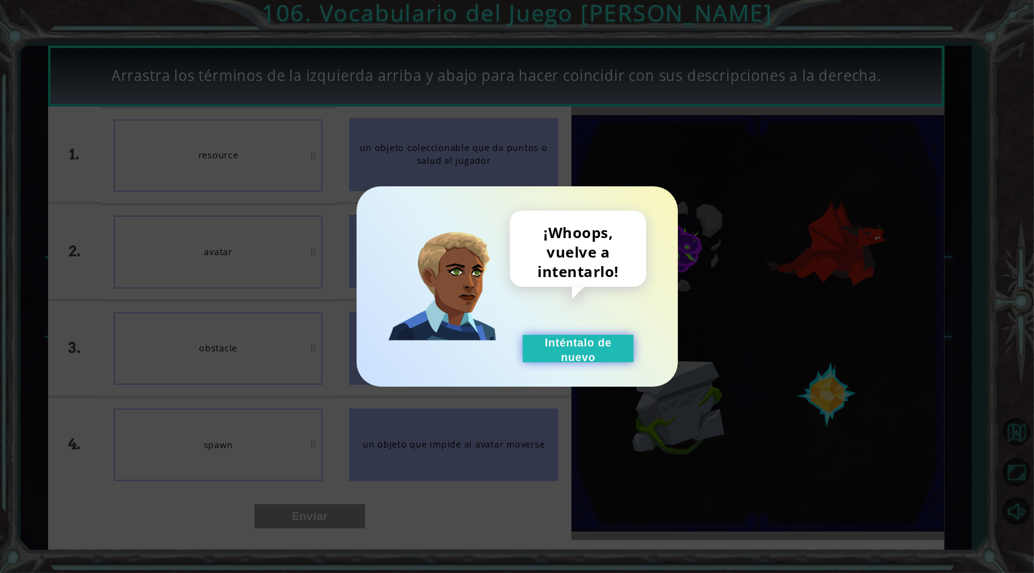
click at [604, 351] on button "Inténtalo de nuevo" at bounding box center [578, 348] width 111 height 27
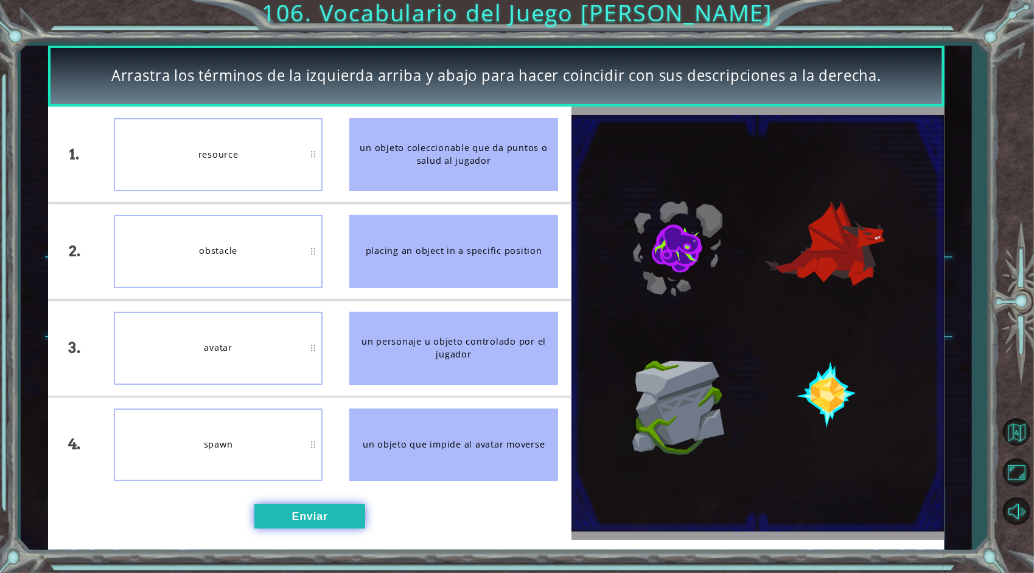
click at [302, 507] on button "Enviar" at bounding box center [309, 516] width 111 height 24
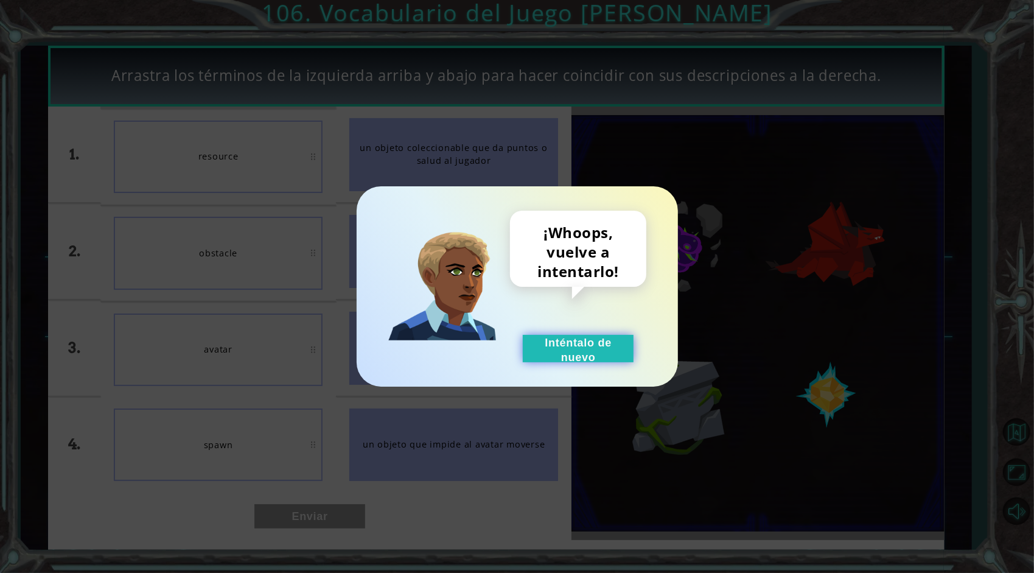
click at [598, 347] on button "Inténtalo de nuevo" at bounding box center [578, 348] width 111 height 27
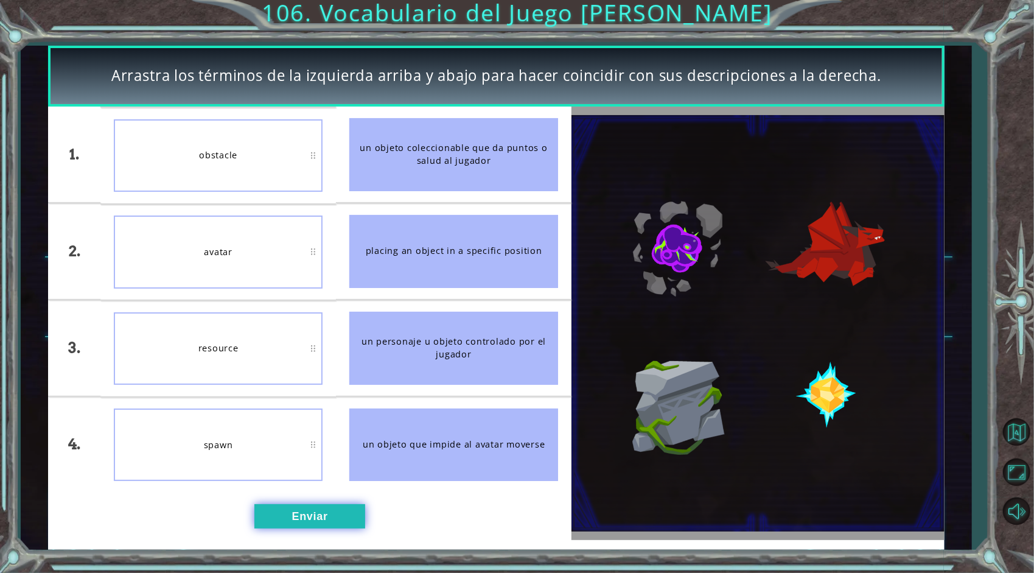
click at [293, 517] on button "Enviar" at bounding box center [309, 516] width 111 height 24
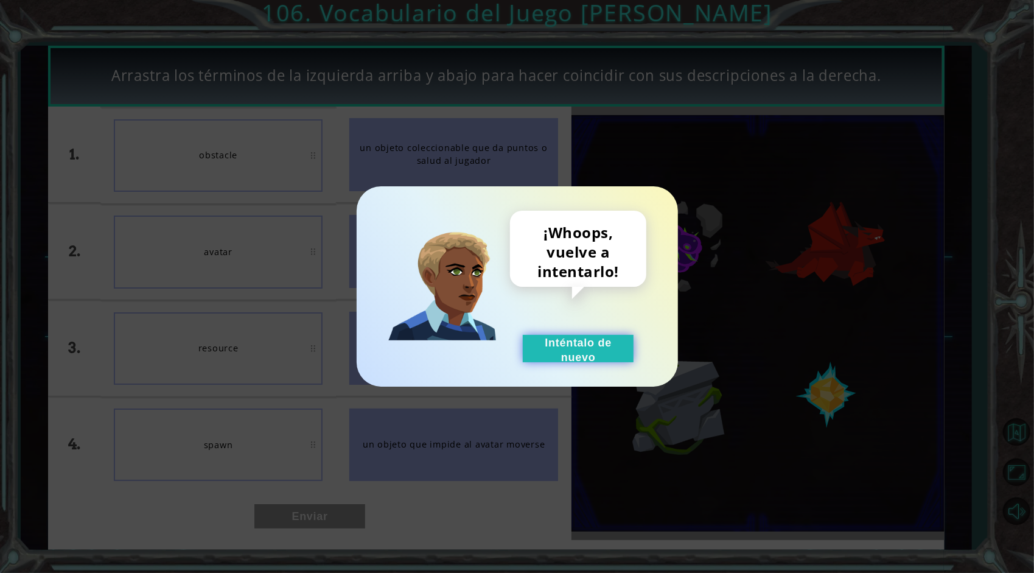
click at [602, 350] on button "Inténtalo de nuevo" at bounding box center [578, 348] width 111 height 27
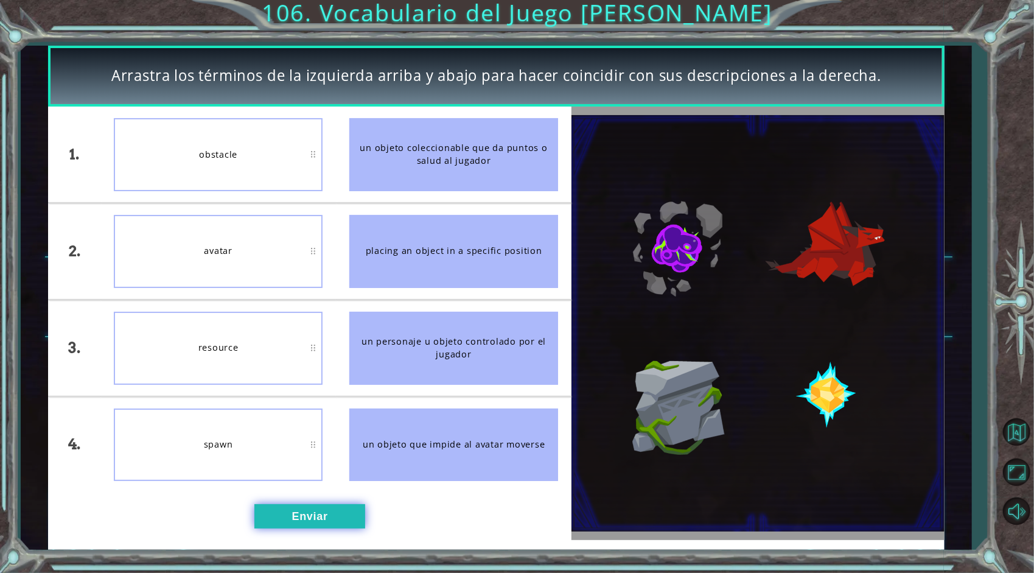
click at [330, 511] on button "Enviar" at bounding box center [309, 516] width 111 height 24
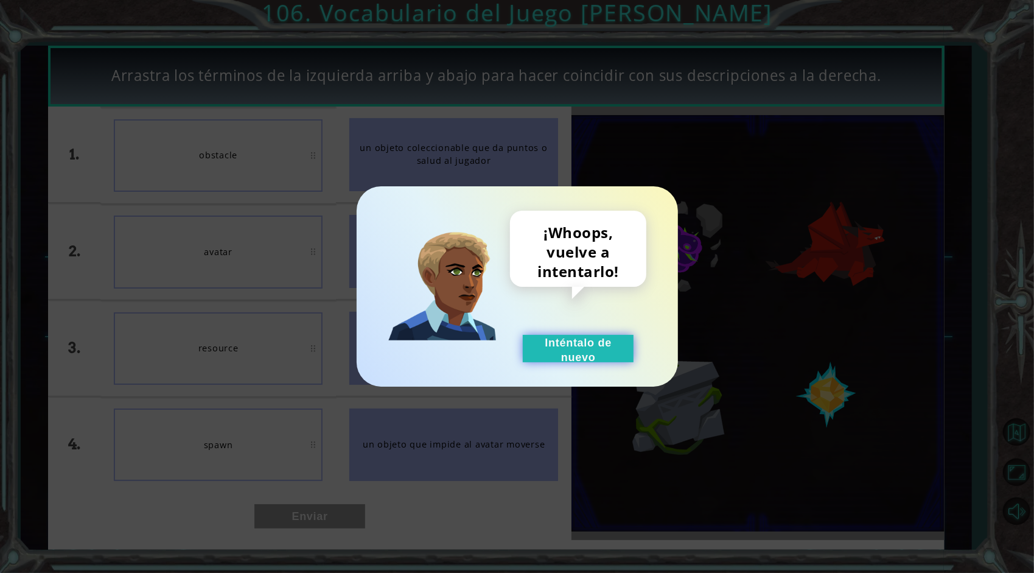
click at [625, 348] on button "Inténtalo de nuevo" at bounding box center [578, 348] width 111 height 27
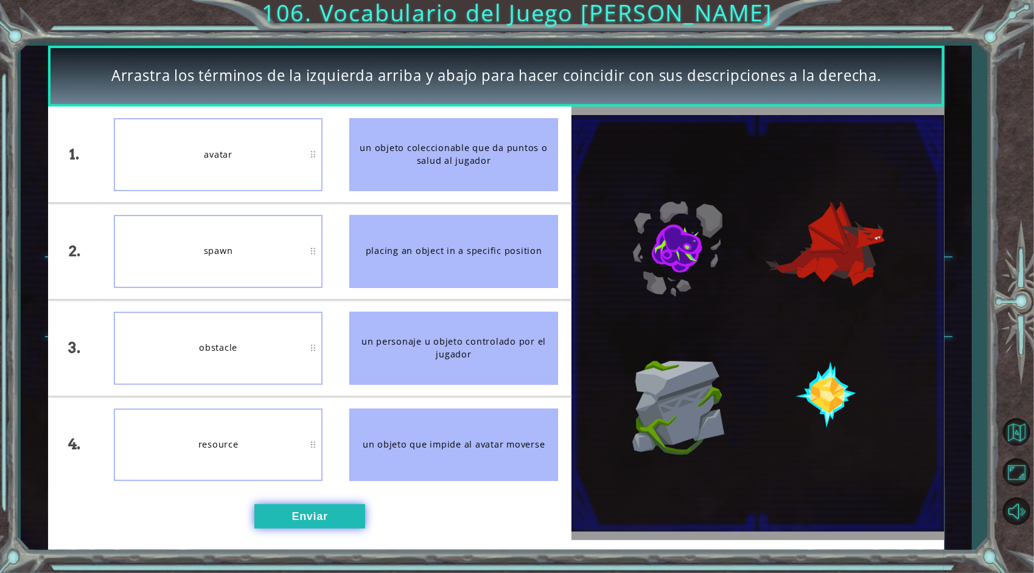
click at [312, 511] on button "Enviar" at bounding box center [309, 516] width 111 height 24
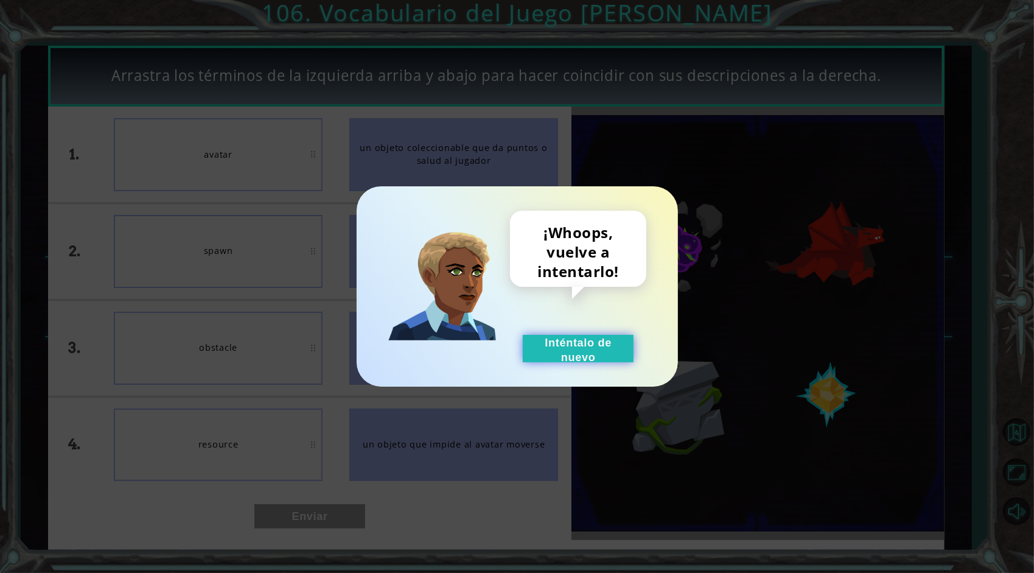
click at [538, 357] on button "Inténtalo de nuevo" at bounding box center [578, 348] width 111 height 27
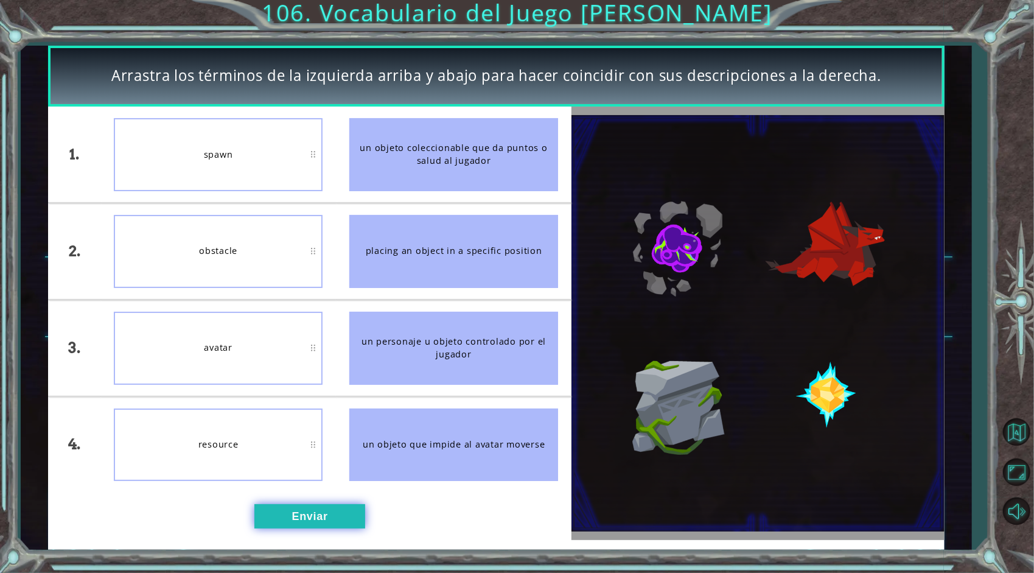
click at [297, 515] on button "Enviar" at bounding box center [309, 516] width 111 height 24
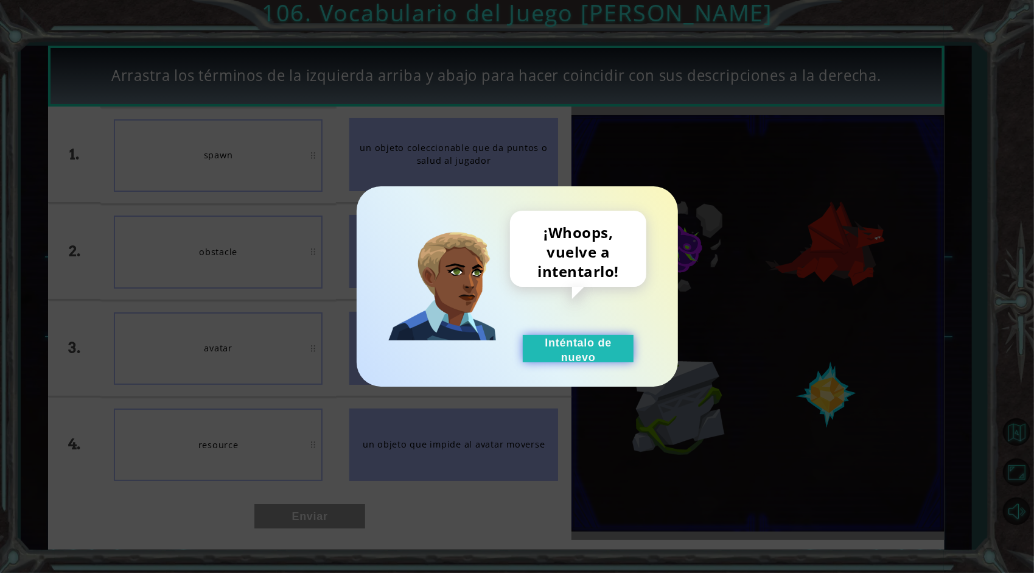
click at [584, 352] on button "Inténtalo de nuevo" at bounding box center [578, 348] width 111 height 27
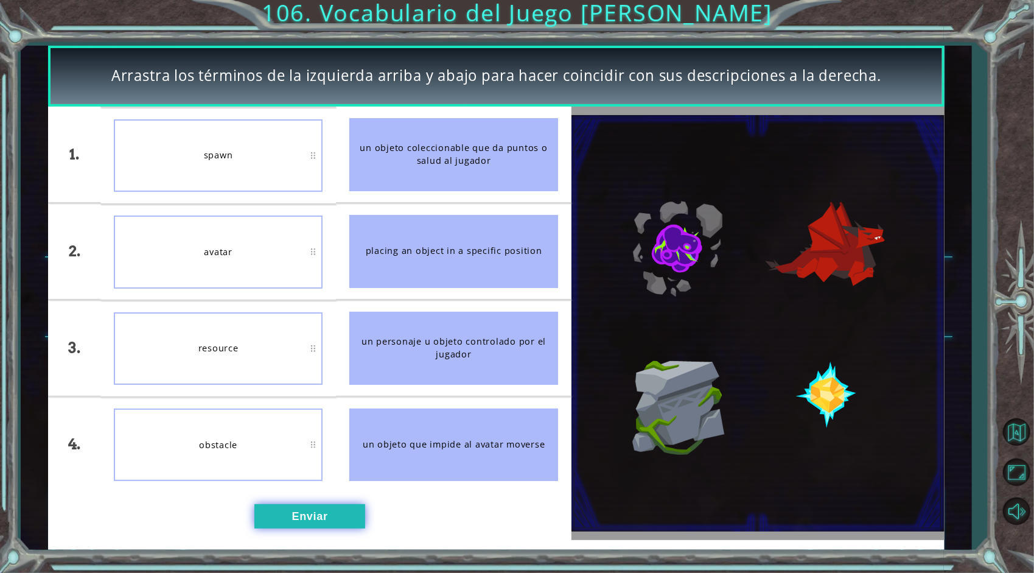
click at [315, 518] on button "Enviar" at bounding box center [309, 516] width 111 height 24
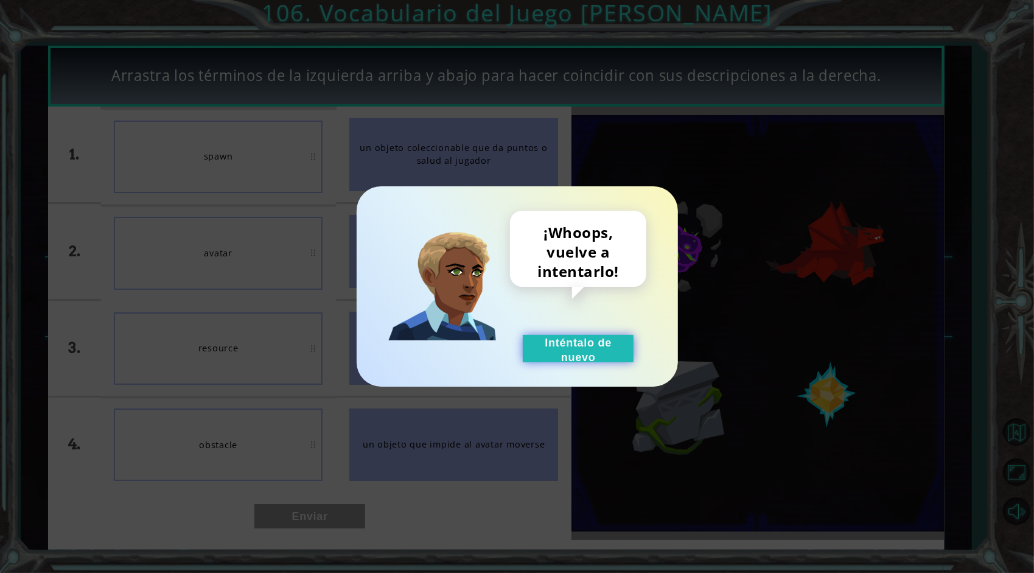
click at [607, 343] on button "Inténtalo de nuevo" at bounding box center [578, 348] width 111 height 27
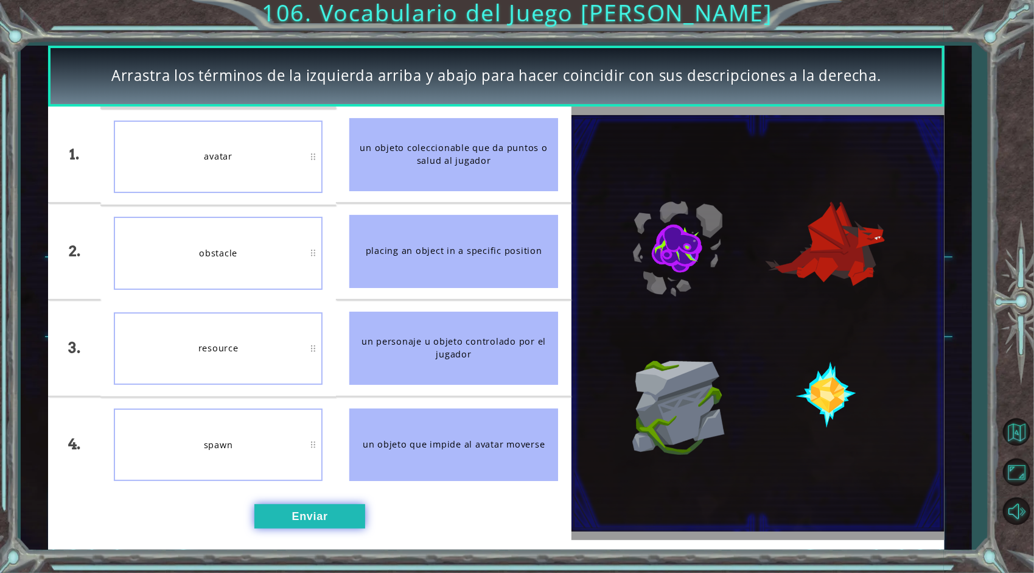
drag, startPoint x: 310, startPoint y: 523, endPoint x: 312, endPoint y: 516, distance: 6.9
click at [312, 516] on button "Enviar" at bounding box center [309, 516] width 111 height 24
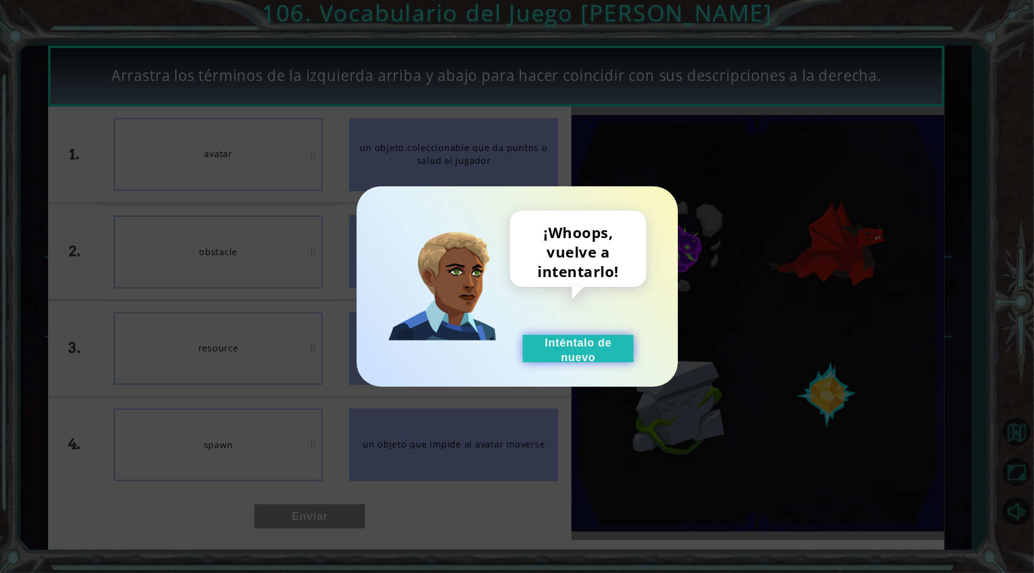
drag, startPoint x: 603, startPoint y: 347, endPoint x: 561, endPoint y: 341, distance: 42.5
click at [595, 346] on button "Inténtalo de nuevo" at bounding box center [578, 348] width 111 height 27
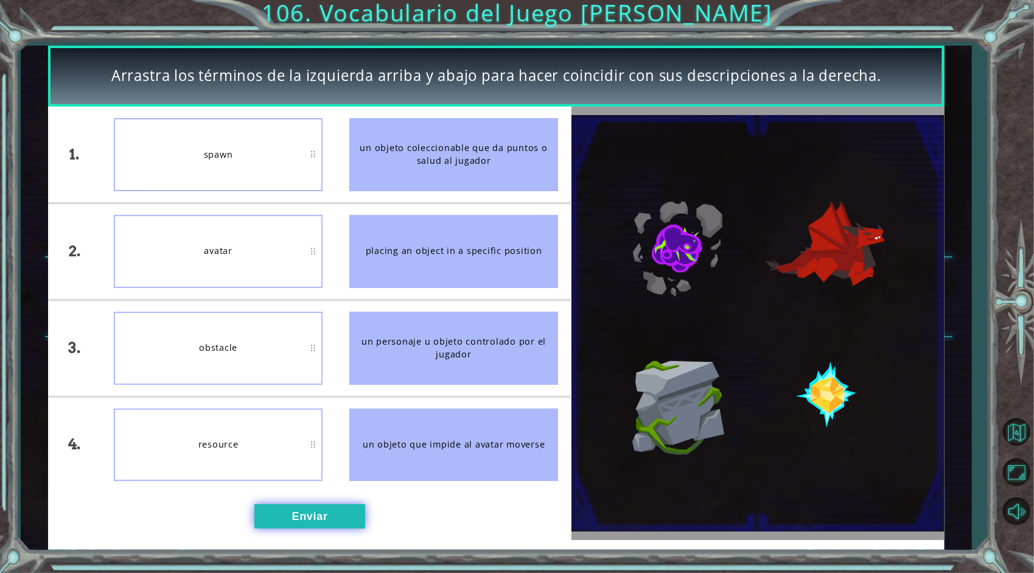
click at [307, 515] on button "Enviar" at bounding box center [309, 516] width 111 height 24
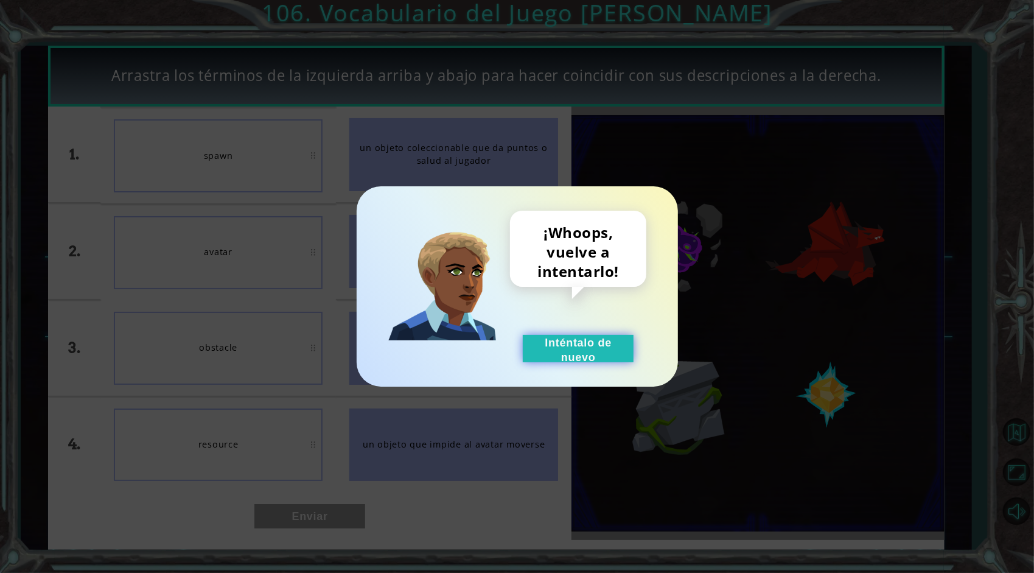
click at [604, 346] on button "Inténtalo de nuevo" at bounding box center [578, 348] width 111 height 27
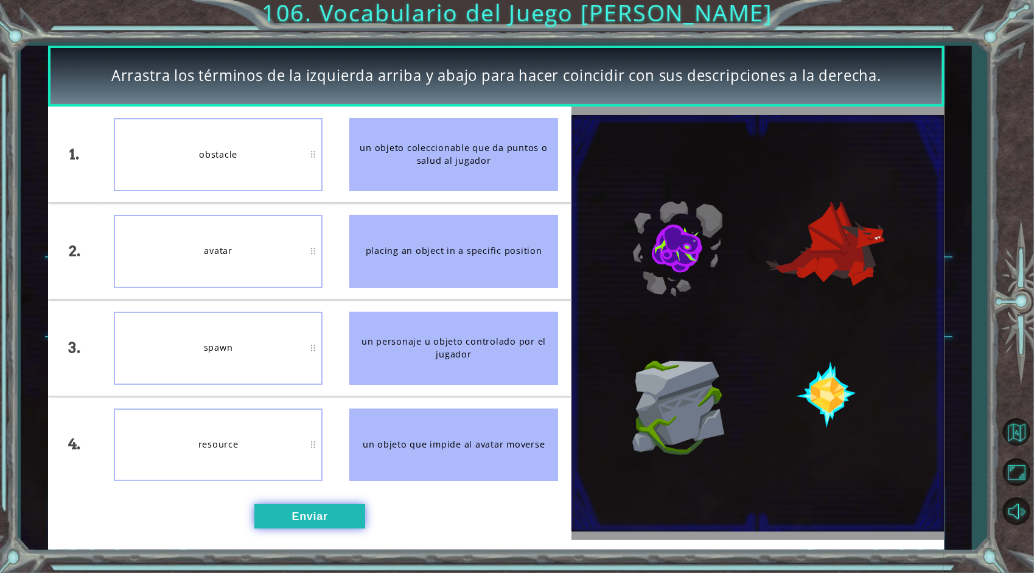
click at [283, 509] on button "Enviar" at bounding box center [309, 516] width 111 height 24
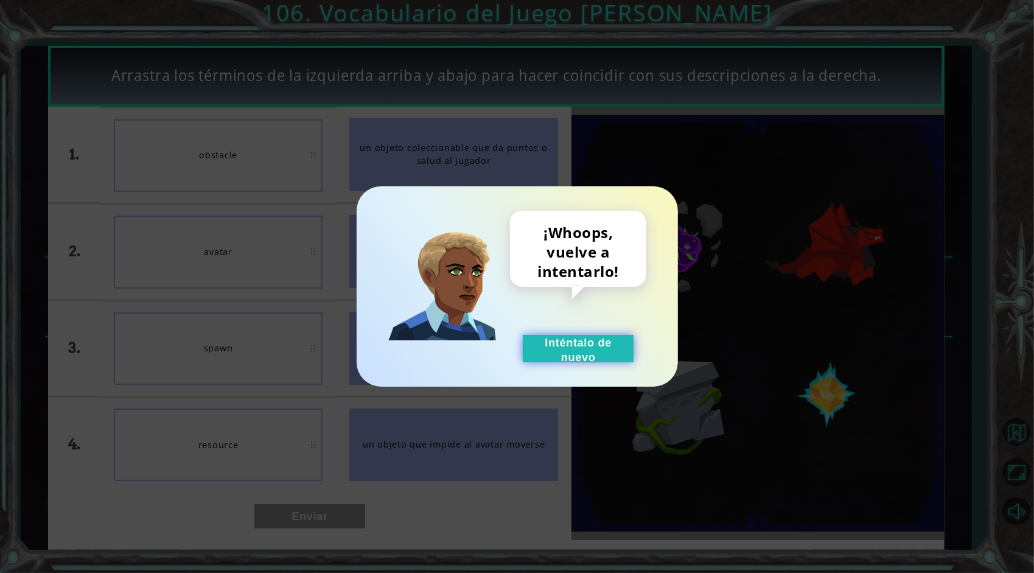
click at [593, 338] on button "Inténtalo de nuevo" at bounding box center [578, 348] width 111 height 27
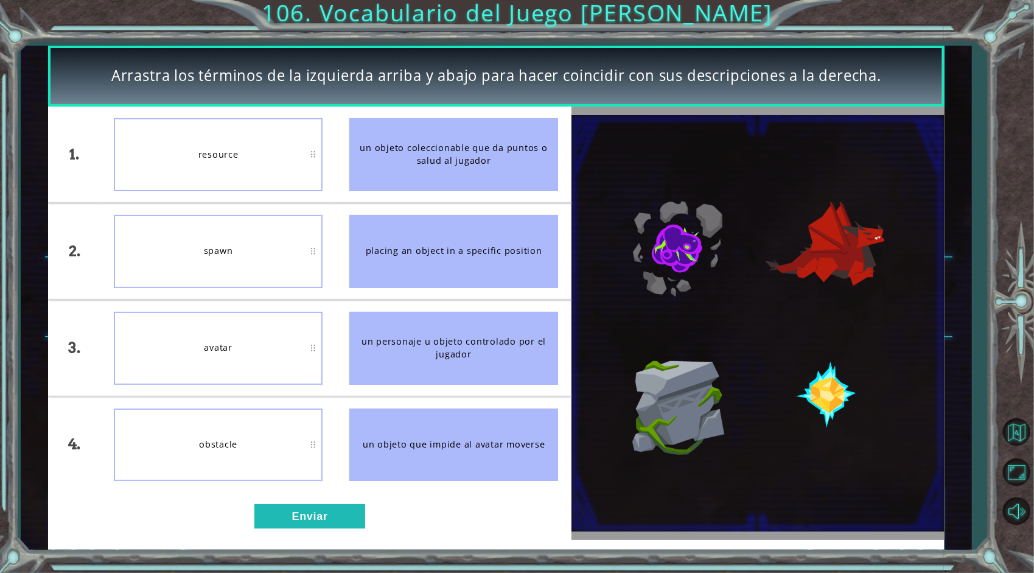
click at [240, 256] on div "spawn" at bounding box center [218, 251] width 209 height 73
drag, startPoint x: 274, startPoint y: 500, endPoint x: 285, endPoint y: 503, distance: 11.5
click at [285, 503] on div "1. 2. 3. 4. resource avatar spawn obstacle un objeto coleccionable que da punto…" at bounding box center [309, 322] width 523 height 433
click at [284, 508] on button "Enviar" at bounding box center [309, 516] width 111 height 24
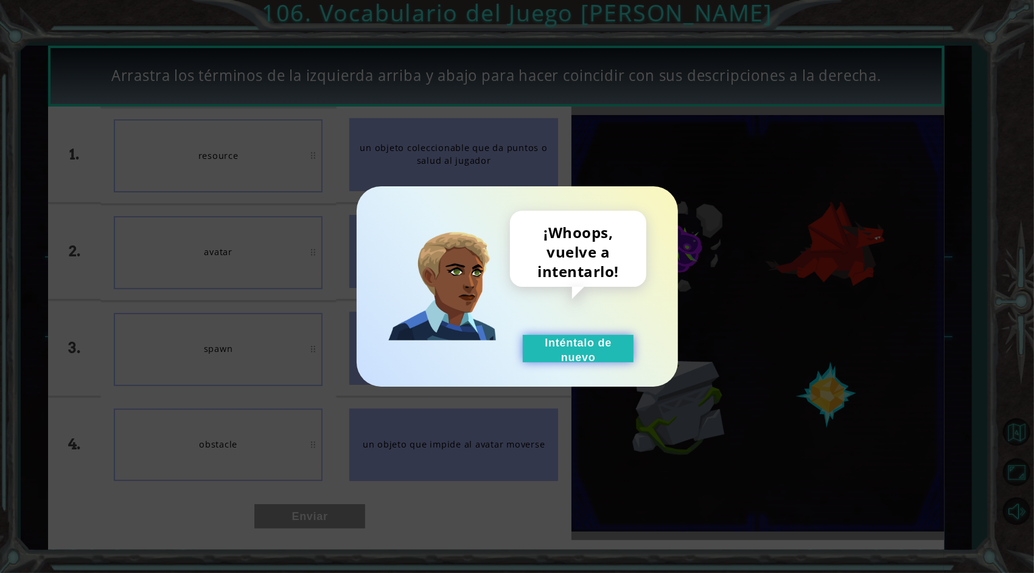
click at [547, 340] on button "Inténtalo de nuevo" at bounding box center [578, 348] width 111 height 27
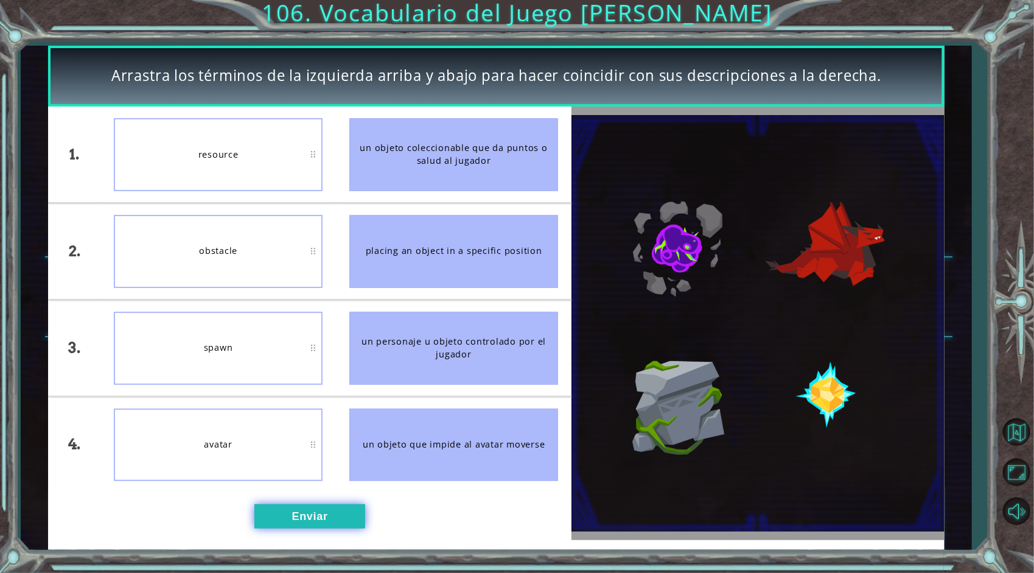
click at [336, 523] on button "Enviar" at bounding box center [309, 516] width 111 height 24
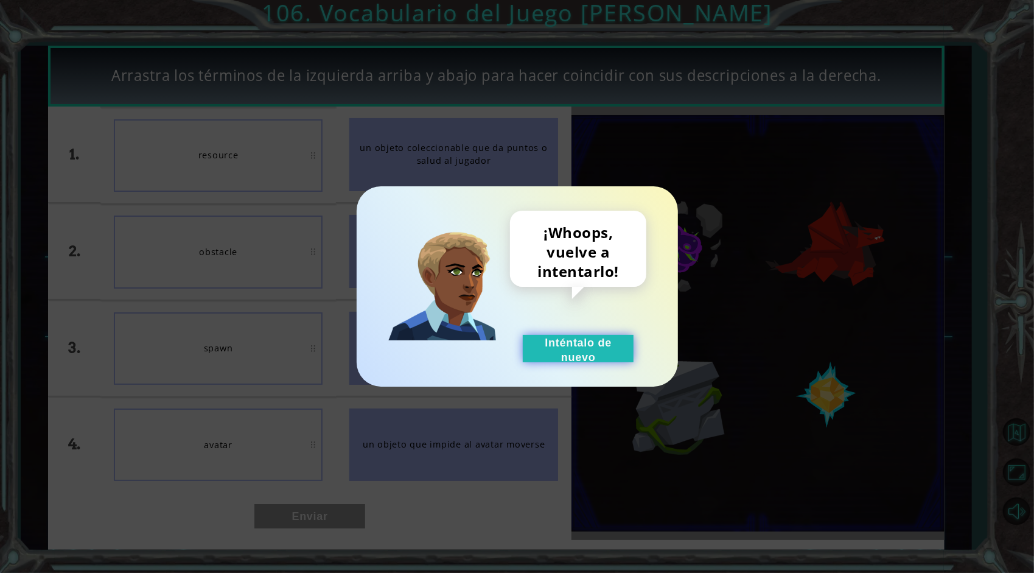
click at [573, 349] on button "Inténtalo de nuevo" at bounding box center [578, 348] width 111 height 27
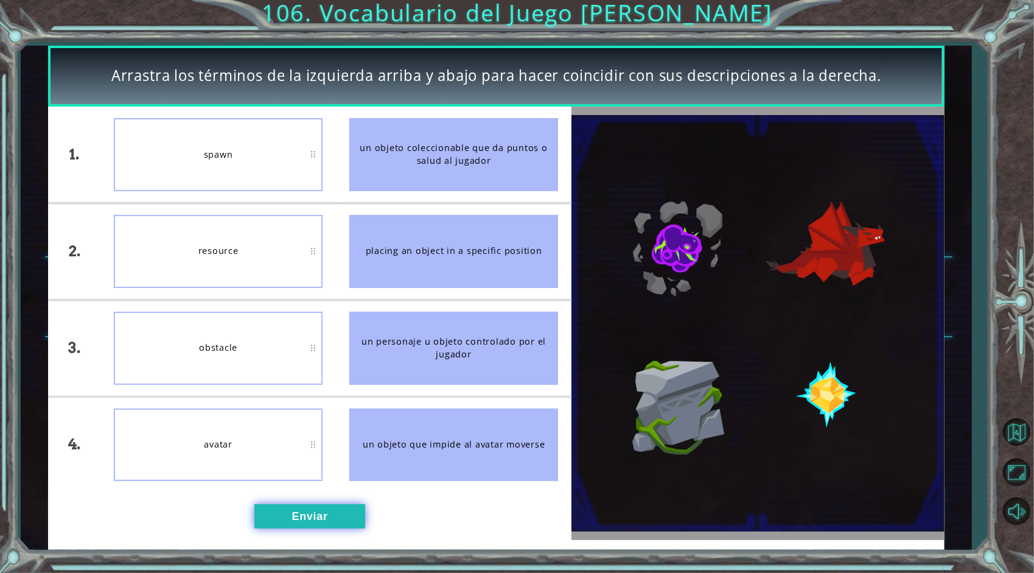
click at [337, 512] on button "Enviar" at bounding box center [309, 516] width 111 height 24
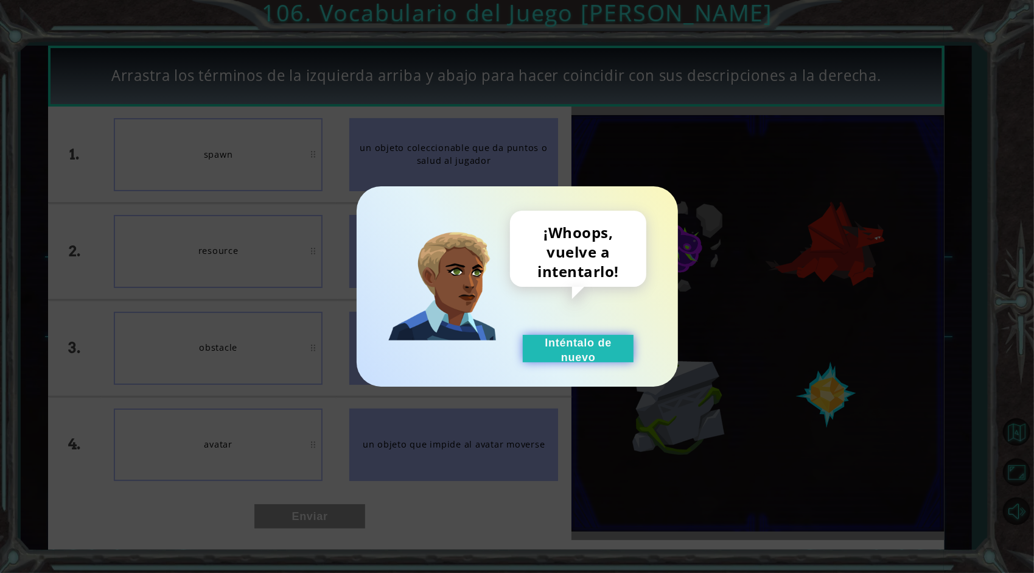
click at [626, 347] on button "Inténtalo de nuevo" at bounding box center [578, 348] width 111 height 27
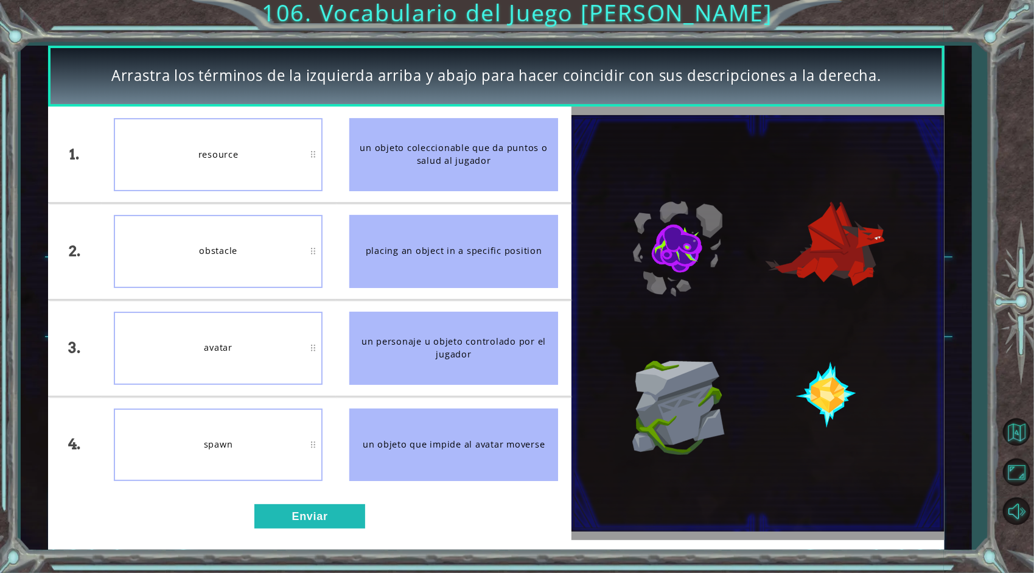
click at [323, 500] on div "1. 2. 3. 4. resource obstacle avatar spawn un objeto coleccionable que da punto…" at bounding box center [309, 322] width 523 height 433
click at [323, 518] on button "Enviar" at bounding box center [309, 516] width 111 height 24
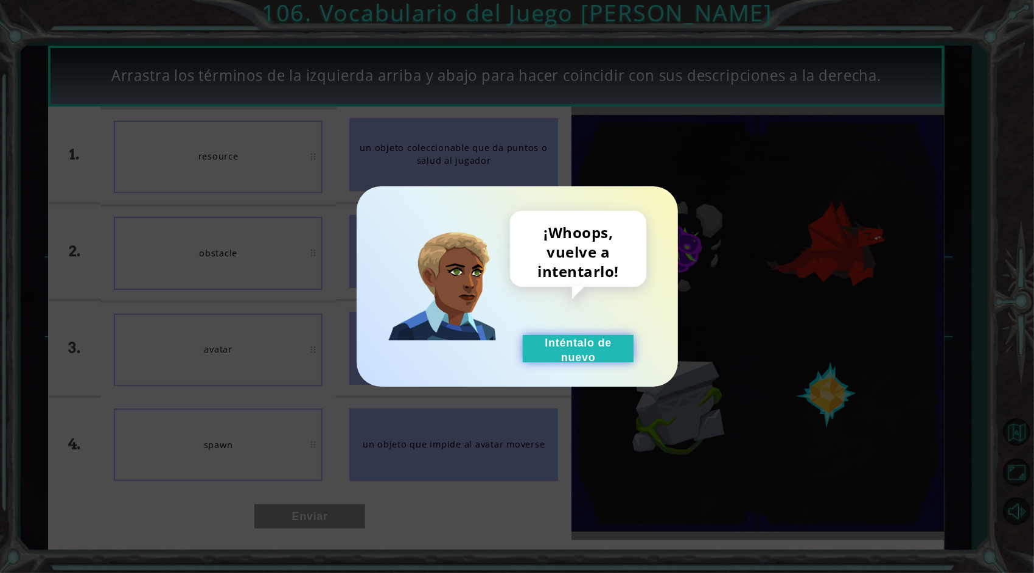
click at [592, 340] on button "Inténtalo de nuevo" at bounding box center [578, 348] width 111 height 27
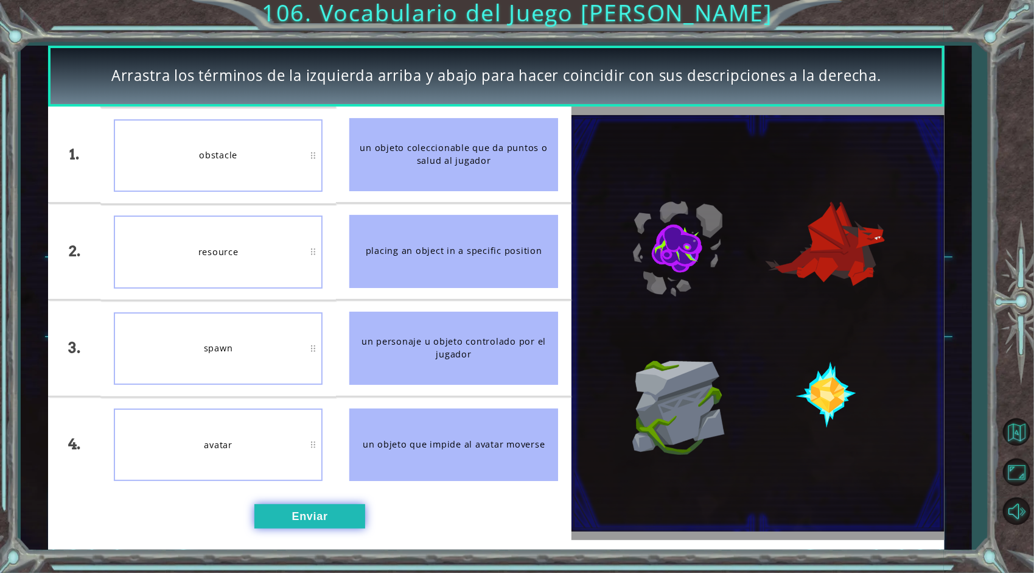
click at [273, 513] on button "Enviar" at bounding box center [309, 516] width 111 height 24
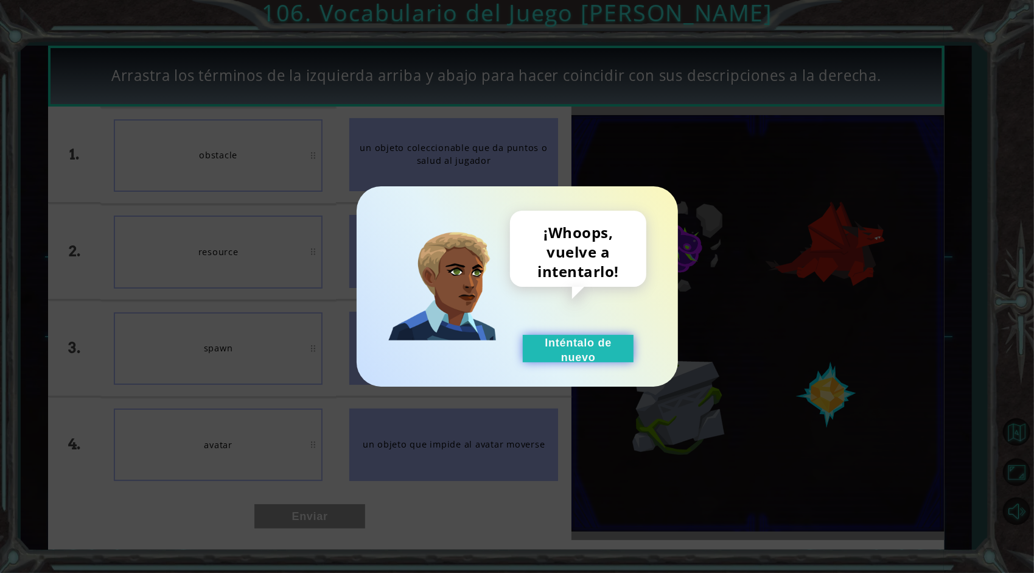
click at [585, 338] on button "Inténtalo de nuevo" at bounding box center [578, 348] width 111 height 27
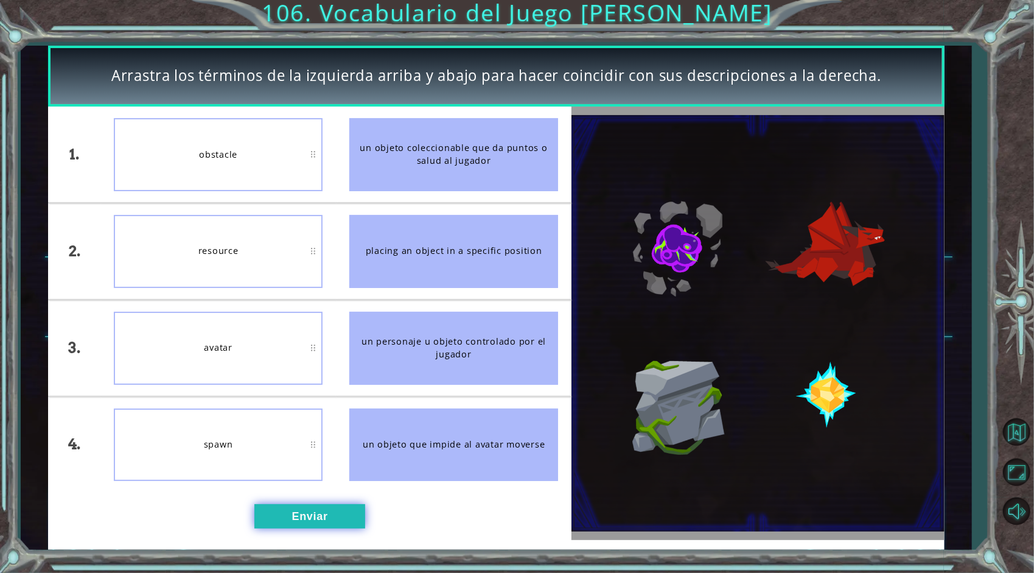
click at [287, 506] on button "Enviar" at bounding box center [309, 516] width 111 height 24
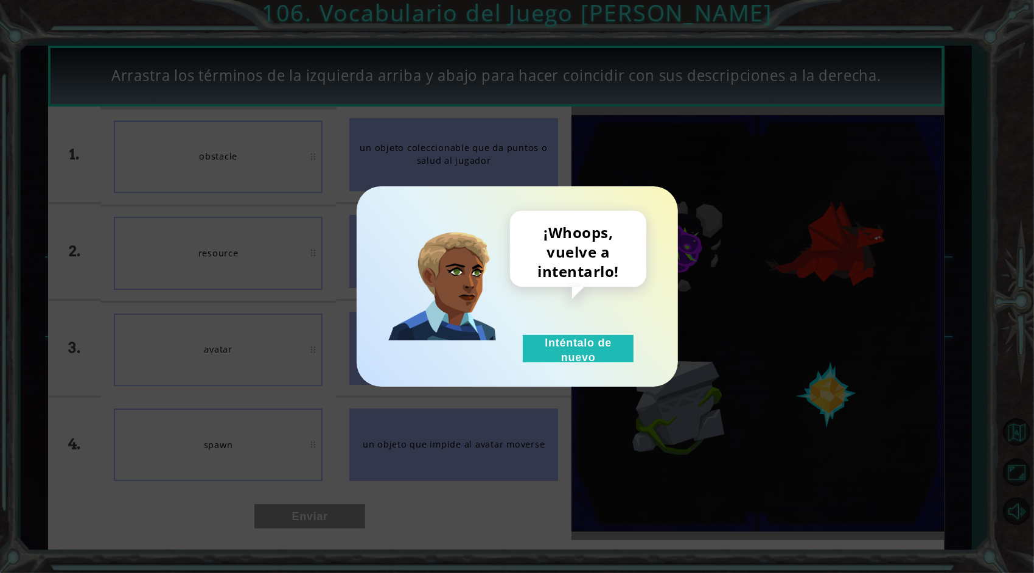
click at [569, 332] on div "¡Whoops, vuelve a intentarlo! Inténtalo de nuevo" at bounding box center [578, 287] width 136 height 152
click at [568, 340] on button "Inténtalo de nuevo" at bounding box center [578, 348] width 111 height 27
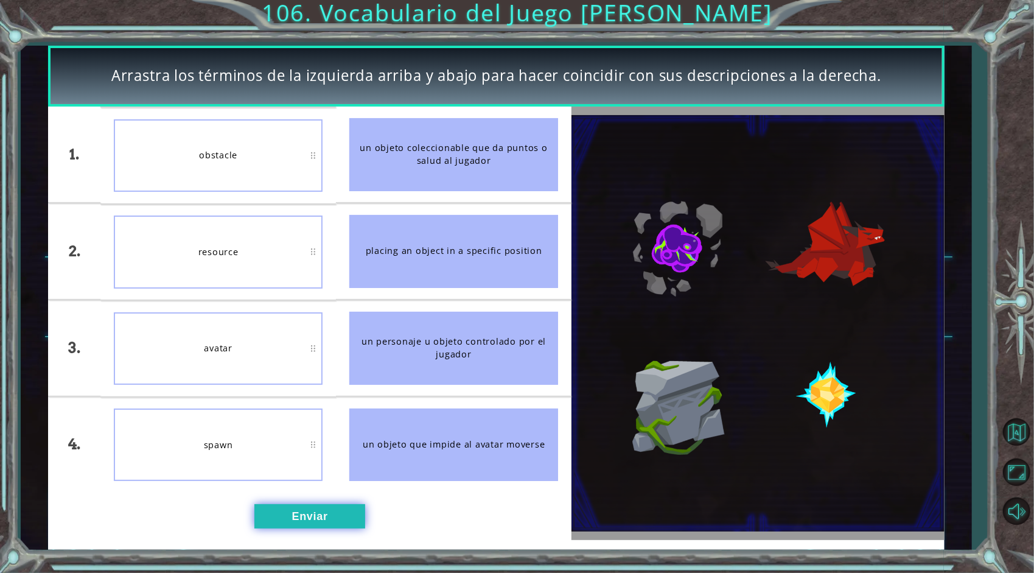
click at [279, 514] on button "Enviar" at bounding box center [309, 516] width 111 height 24
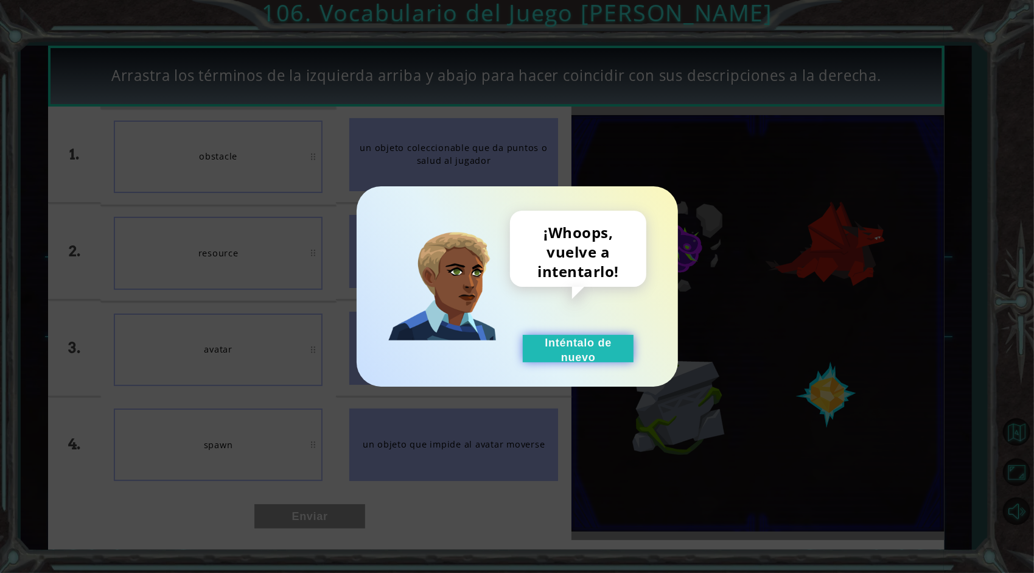
drag, startPoint x: 539, startPoint y: 342, endPoint x: 437, endPoint y: 369, distance: 105.7
click at [539, 342] on button "Inténtalo de nuevo" at bounding box center [578, 348] width 111 height 27
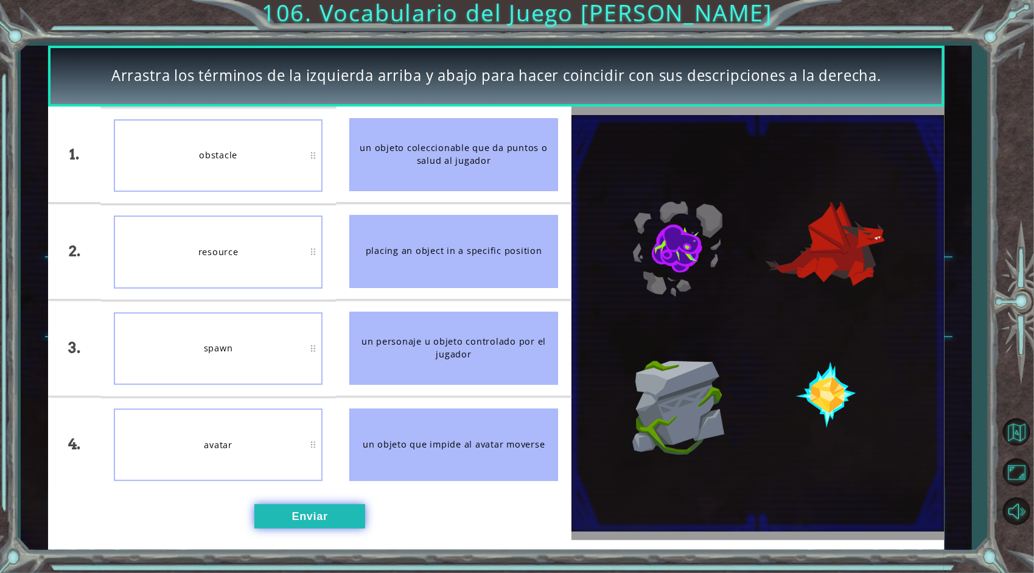
click at [285, 509] on button "Enviar" at bounding box center [309, 516] width 111 height 24
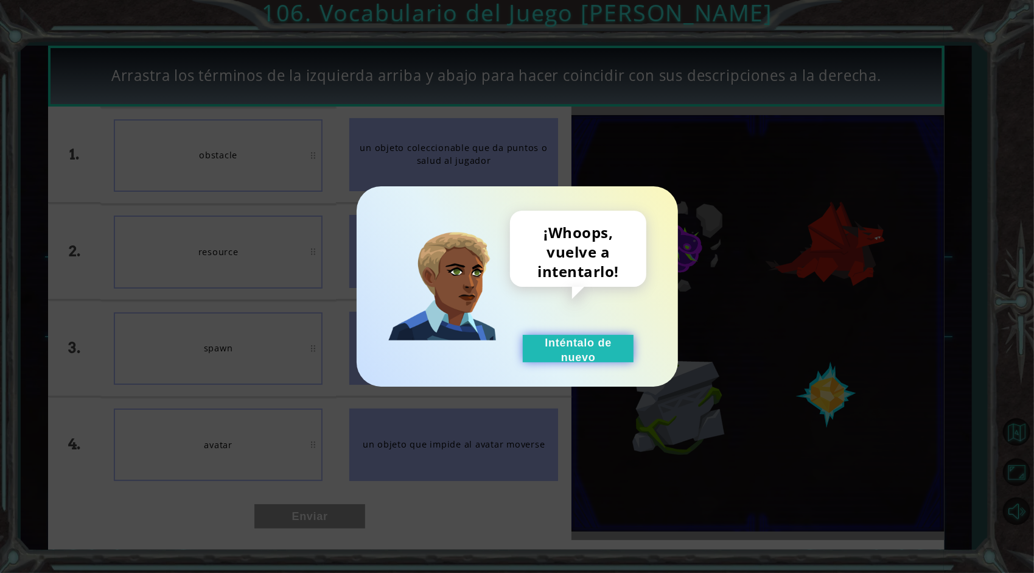
click at [566, 347] on button "Inténtalo de nuevo" at bounding box center [578, 348] width 111 height 27
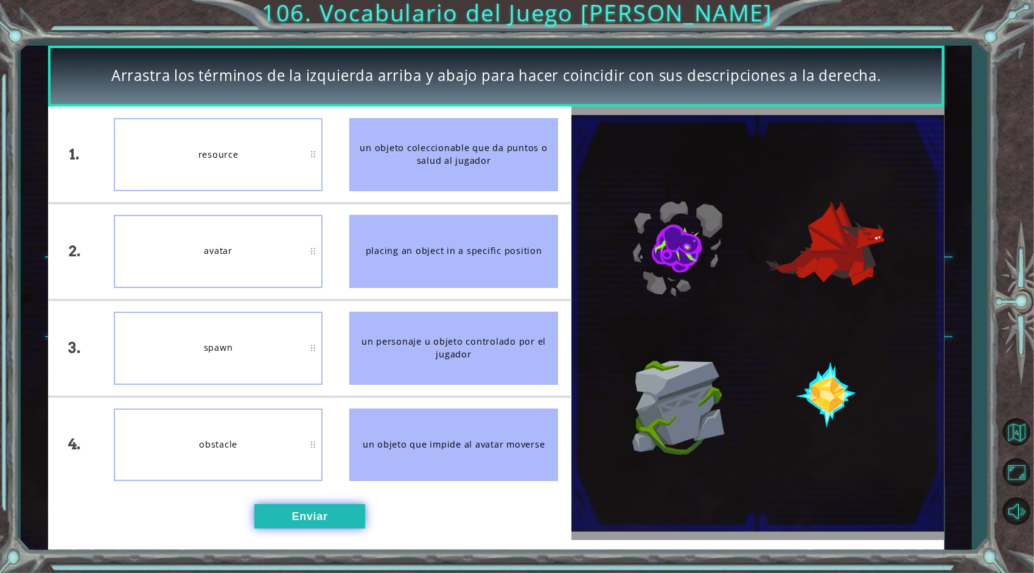
click at [271, 517] on button "Enviar" at bounding box center [309, 516] width 111 height 24
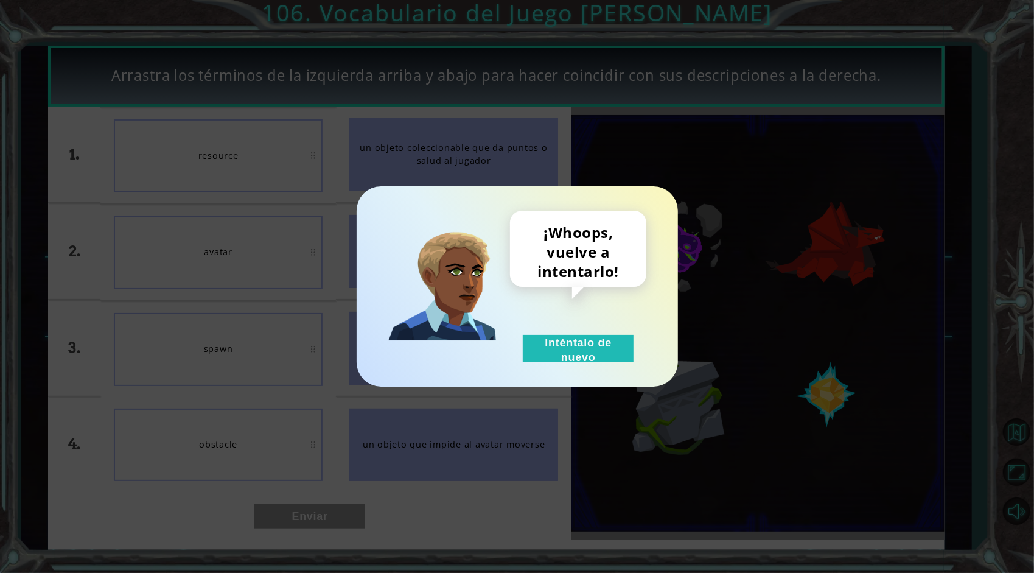
click at [576, 333] on div "¡Whoops, vuelve a intentarlo! Inténtalo de nuevo" at bounding box center [578, 287] width 136 height 152
drag, startPoint x: 579, startPoint y: 348, endPoint x: 581, endPoint y: 338, distance: 9.8
click at [581, 338] on button "Inténtalo de nuevo" at bounding box center [578, 348] width 111 height 27
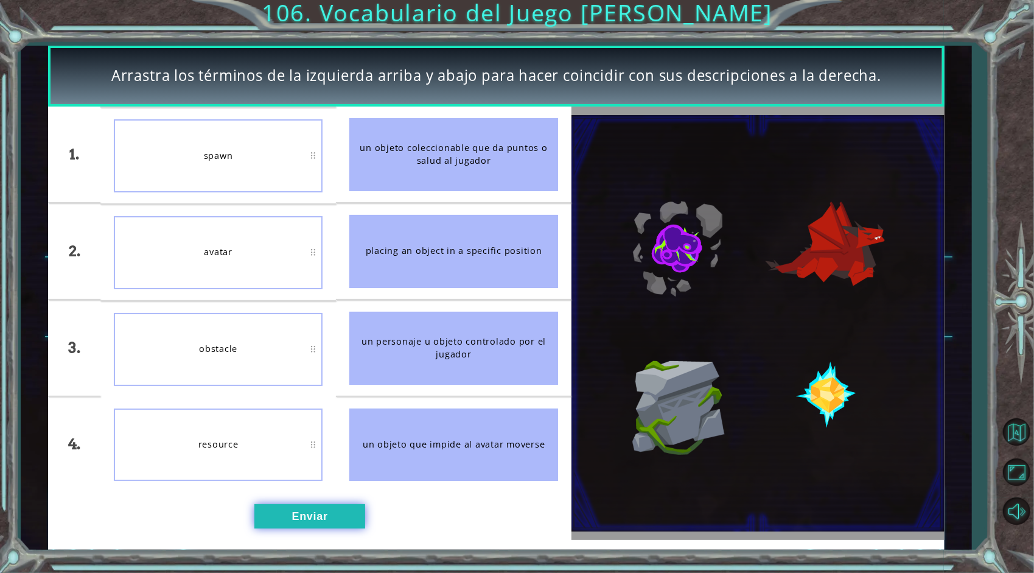
click at [291, 517] on button "Enviar" at bounding box center [309, 516] width 111 height 24
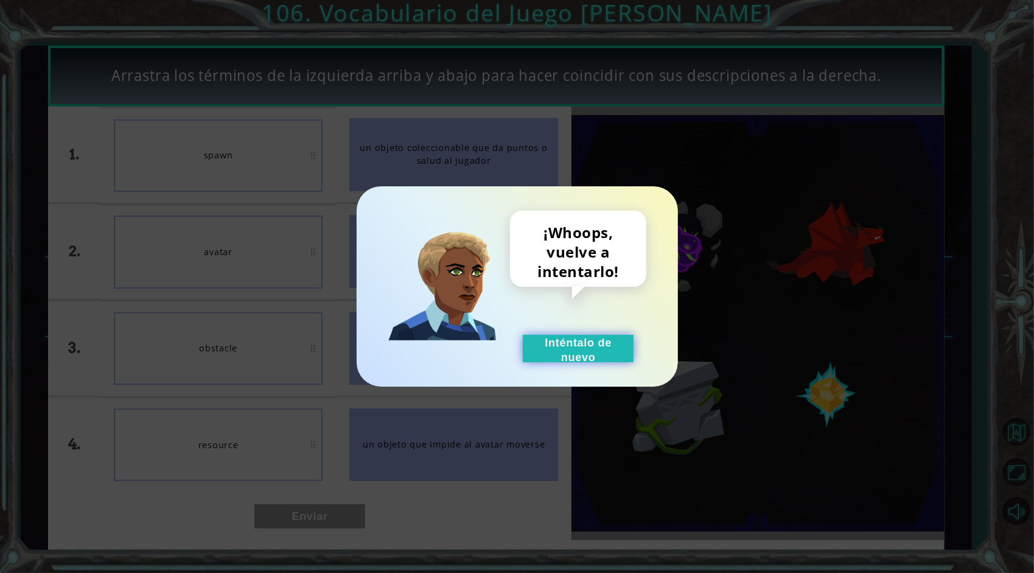
click at [544, 358] on button "Inténtalo de nuevo" at bounding box center [578, 348] width 111 height 27
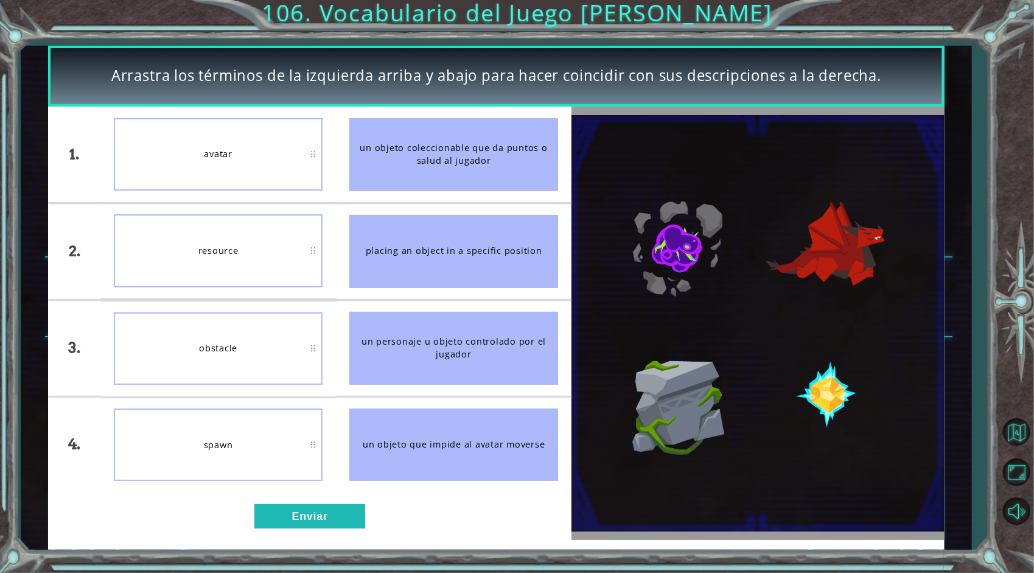
click at [273, 535] on div "1. 2. 3. 4. avatar resource obstacle spawn un objeto coleccionable que da punto…" at bounding box center [309, 322] width 523 height 433
click at [291, 521] on button "Enviar" at bounding box center [309, 516] width 111 height 24
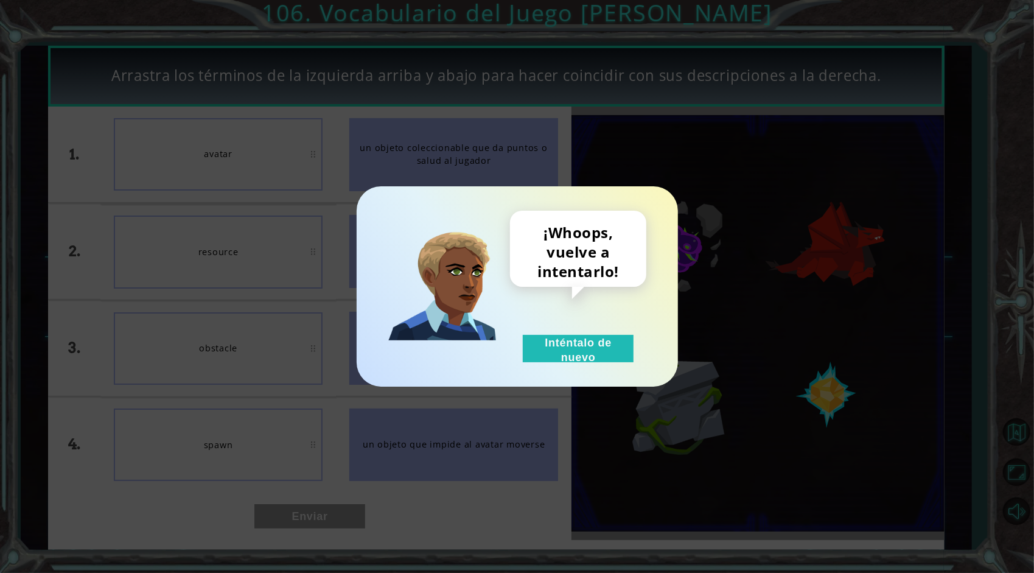
click at [579, 328] on div "¡Whoops, vuelve a intentarlo! Inténtalo de nuevo" at bounding box center [578, 287] width 136 height 152
drag, startPoint x: 600, startPoint y: 340, endPoint x: 543, endPoint y: 252, distance: 104.3
click at [600, 336] on button "Inténtalo de nuevo" at bounding box center [578, 348] width 111 height 27
